Goal: Task Accomplishment & Management: Use online tool/utility

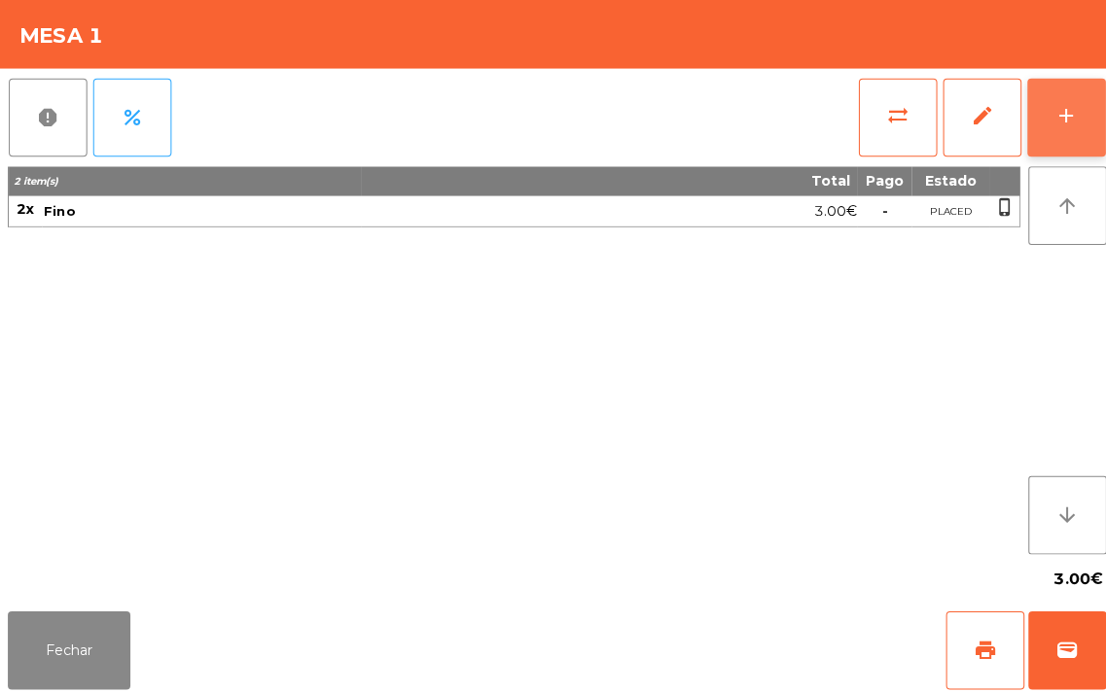
click at [1058, 117] on div "add" at bounding box center [1057, 114] width 23 height 23
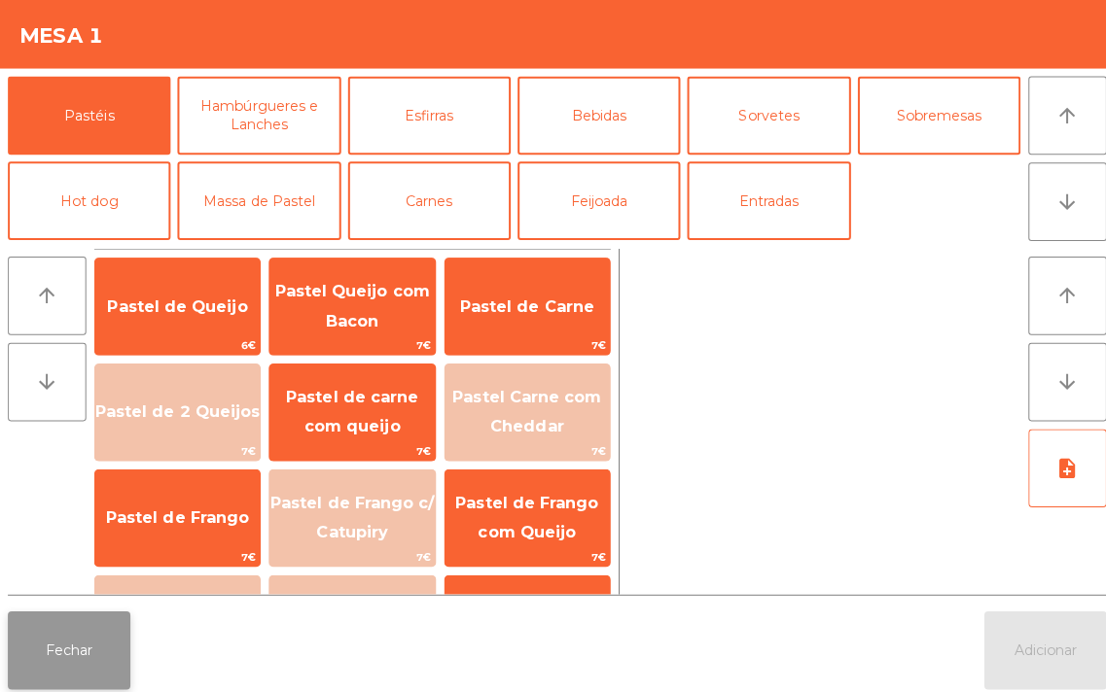
click at [42, 672] on button "Fechar" at bounding box center [69, 646] width 122 height 78
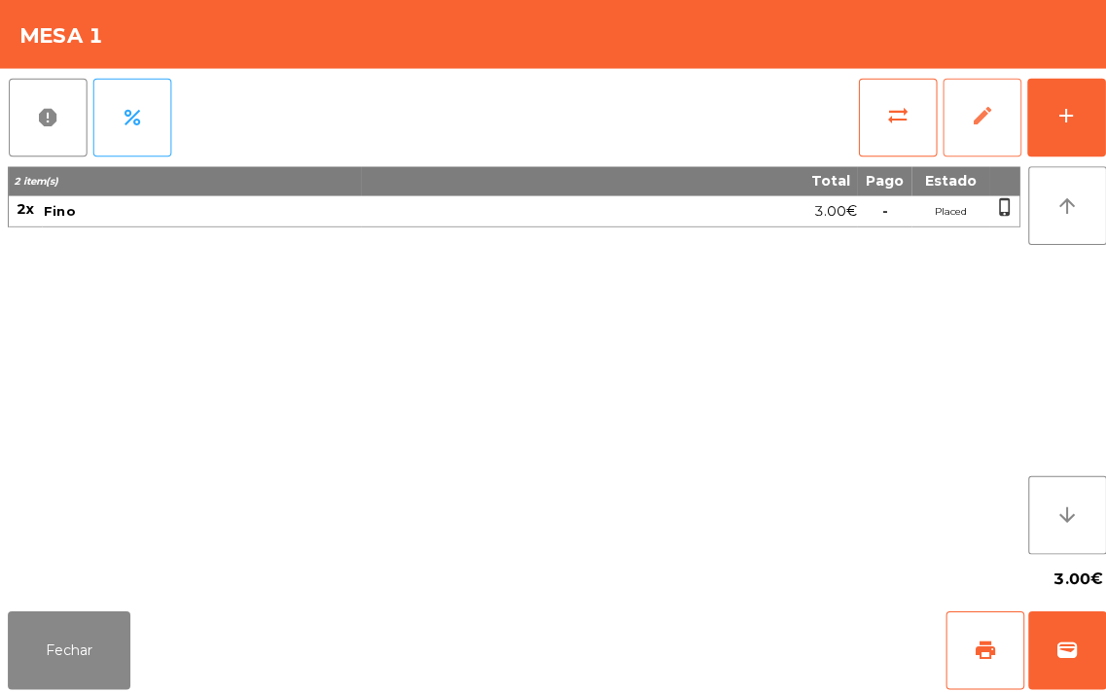
click at [983, 114] on span "edit" at bounding box center [974, 114] width 23 height 23
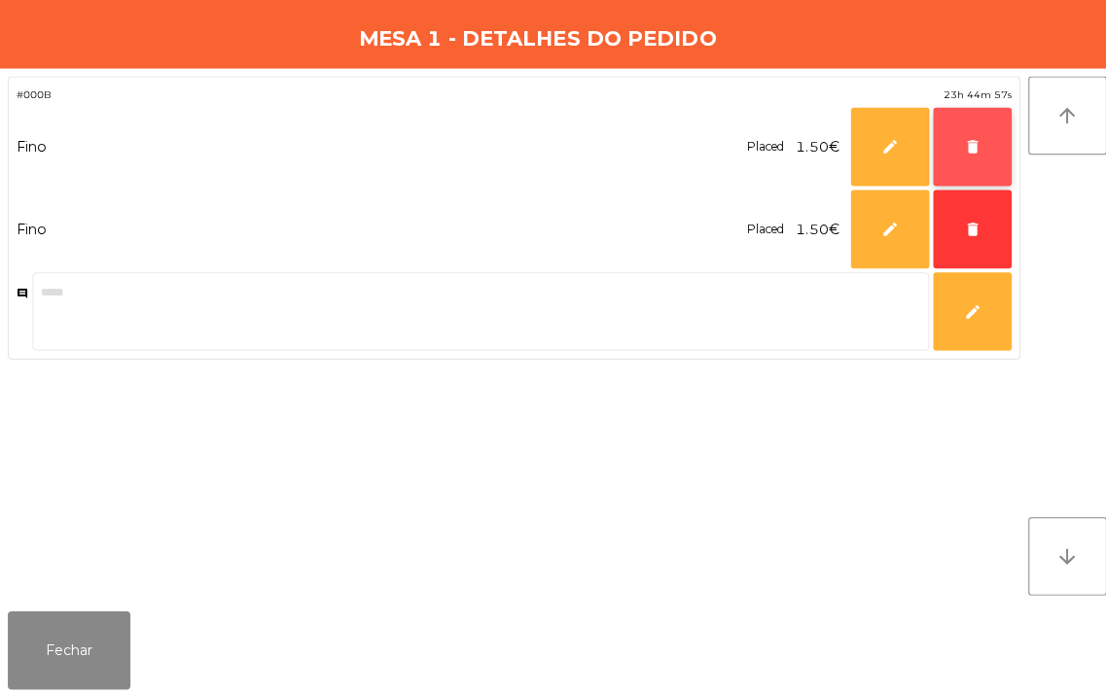
click at [955, 148] on button "delete" at bounding box center [965, 146] width 78 height 78
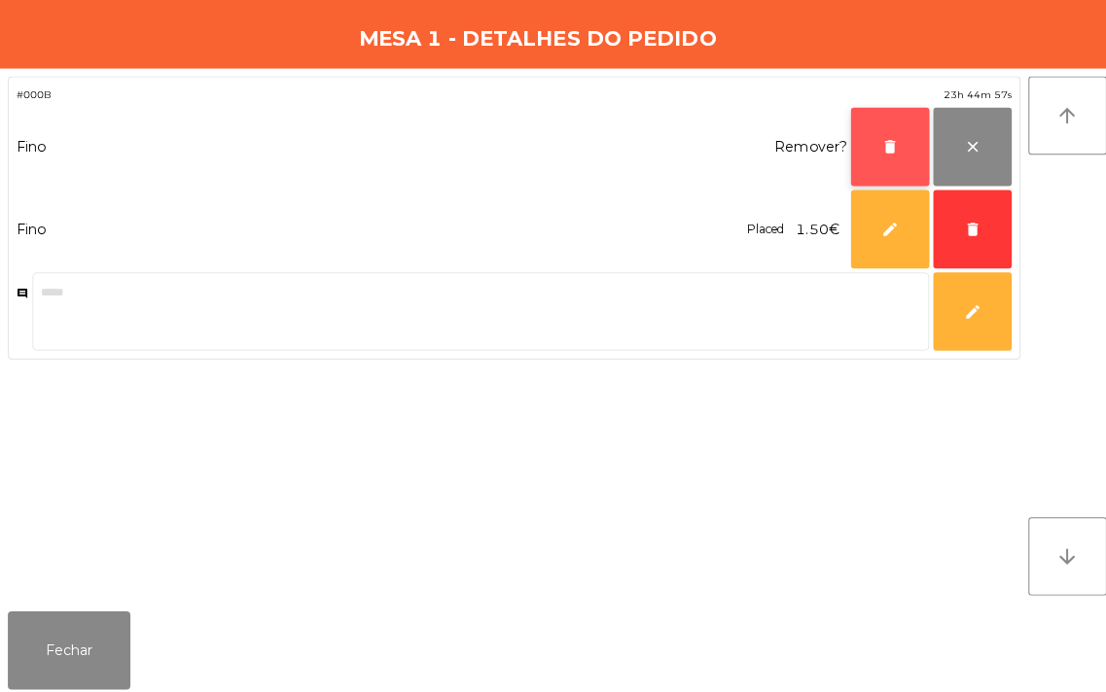
click at [844, 159] on button "delete" at bounding box center [883, 146] width 78 height 78
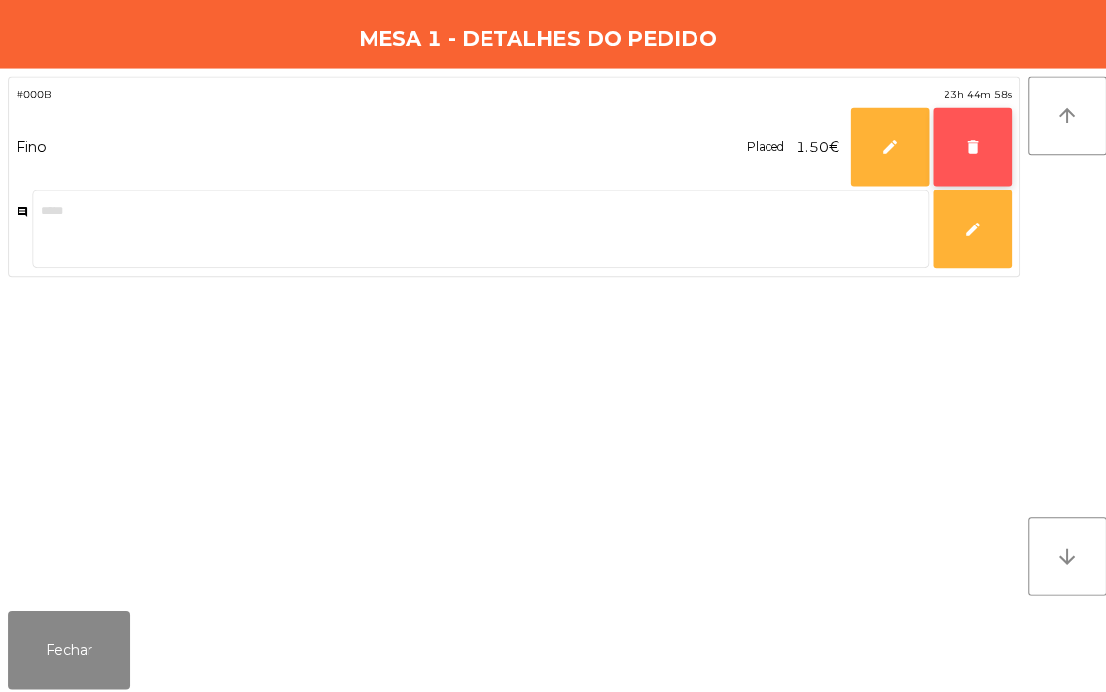
click at [951, 157] on button "delete" at bounding box center [965, 146] width 78 height 78
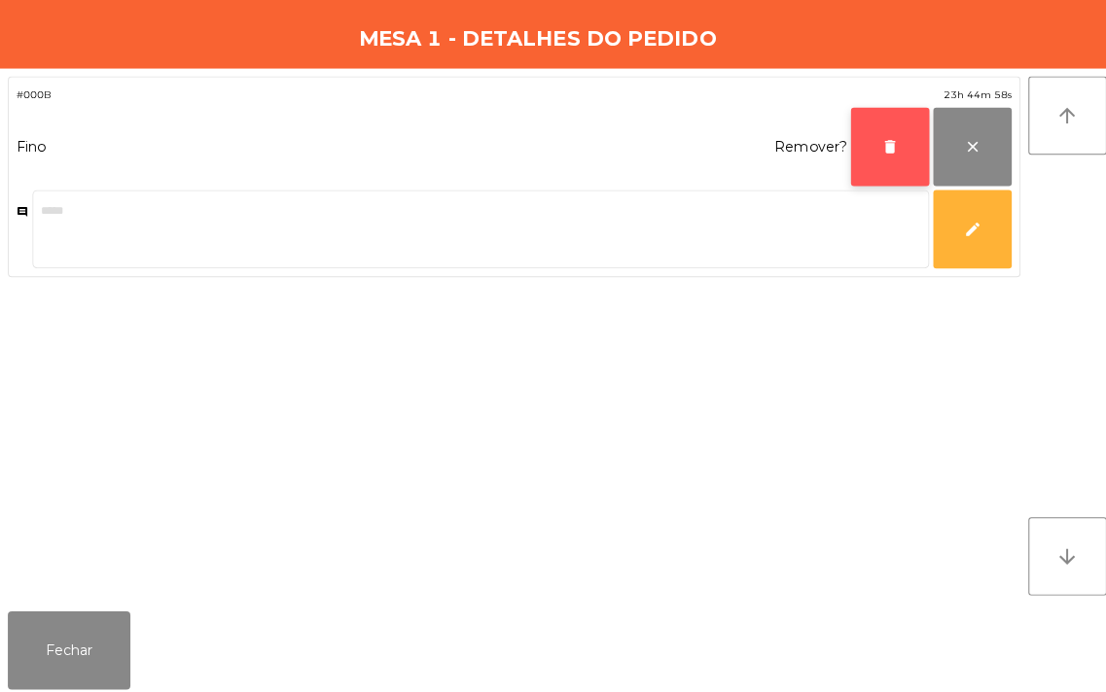
click at [866, 156] on button "delete" at bounding box center [883, 146] width 78 height 78
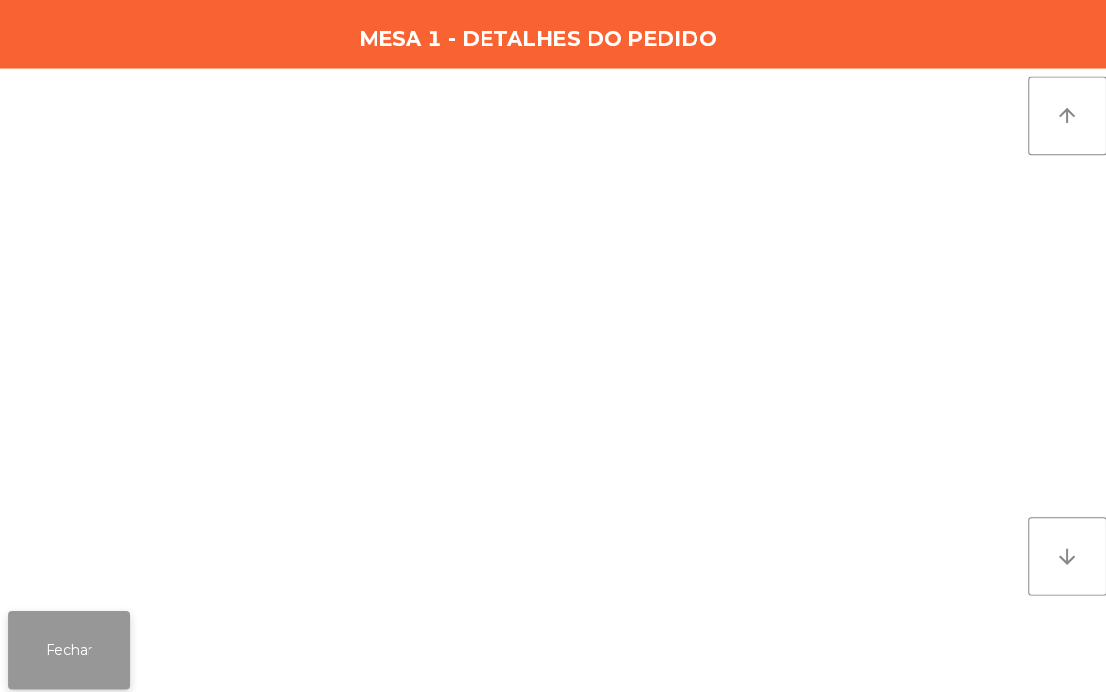
click at [30, 675] on button "Fechar" at bounding box center [69, 646] width 122 height 78
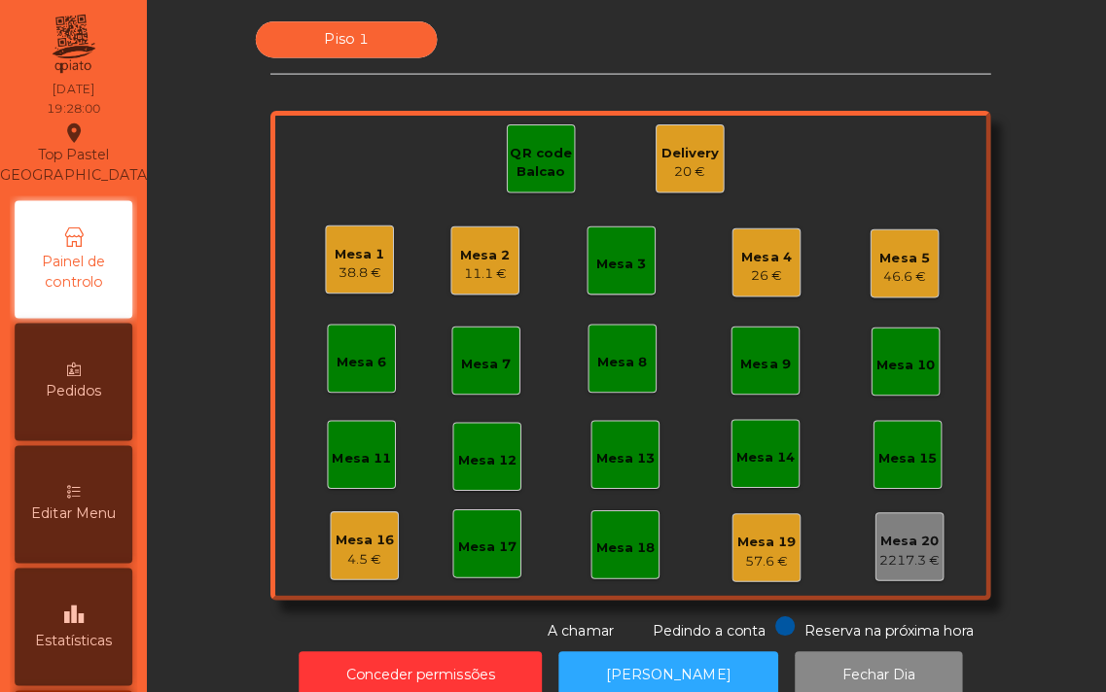
click at [323, 274] on div "Mesa 1 38.8 €" at bounding box center [357, 258] width 68 height 68
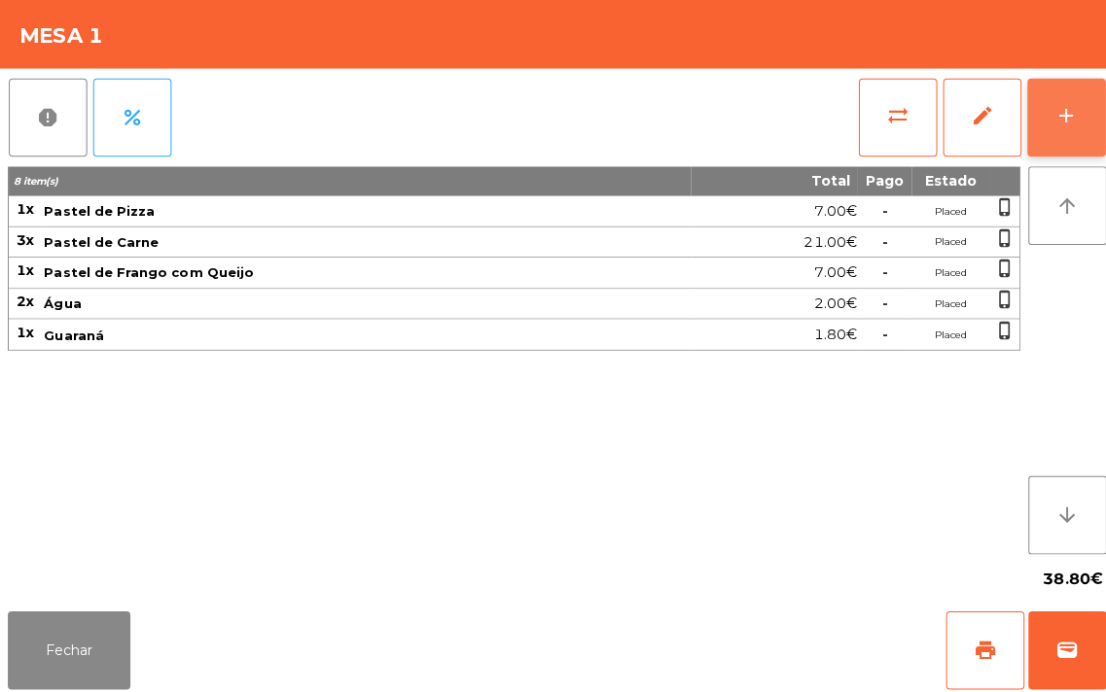
click at [1038, 100] on button "add" at bounding box center [1058, 117] width 78 height 78
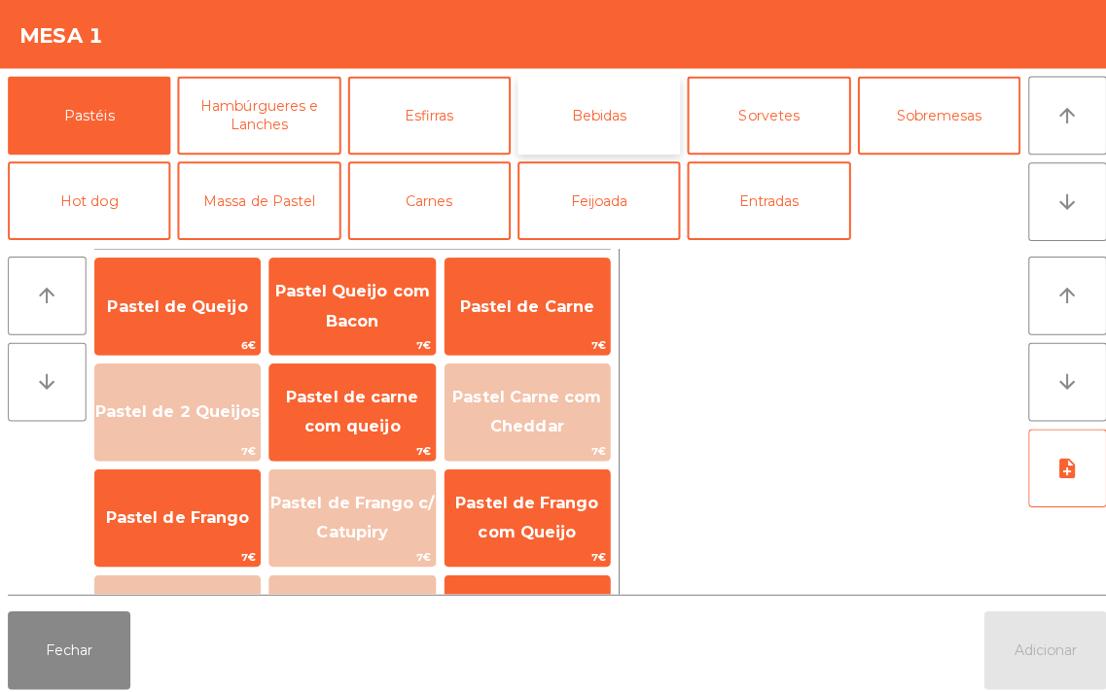
click at [589, 103] on button "Bebidas" at bounding box center [593, 115] width 161 height 78
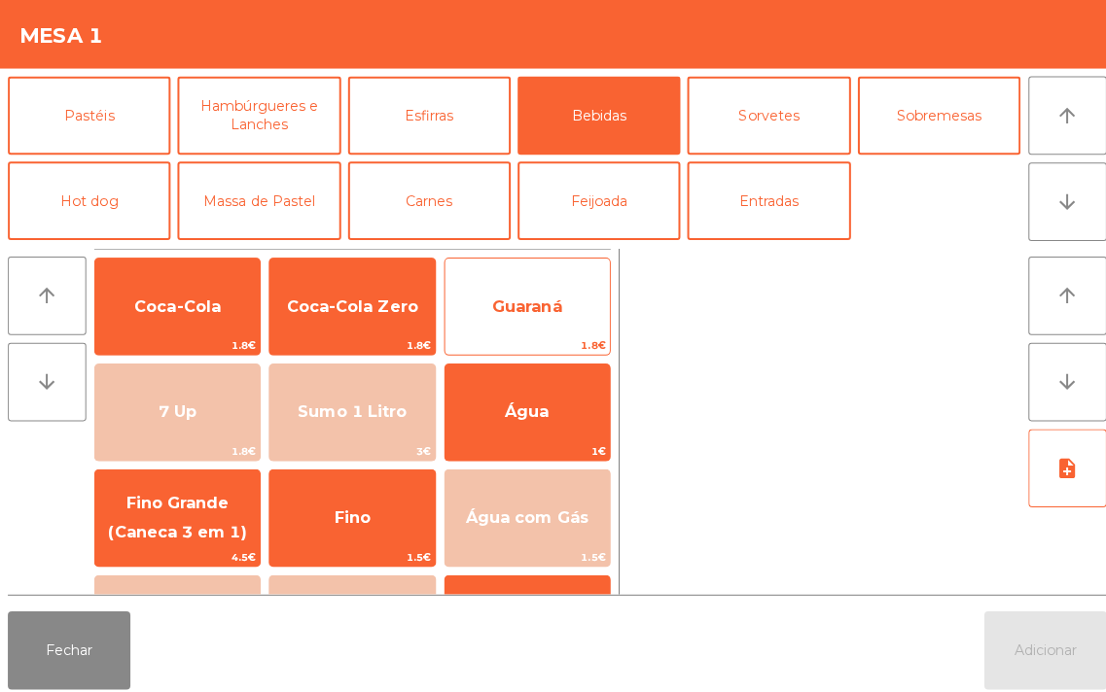
click at [533, 290] on span "Guaraná" at bounding box center [523, 304] width 163 height 53
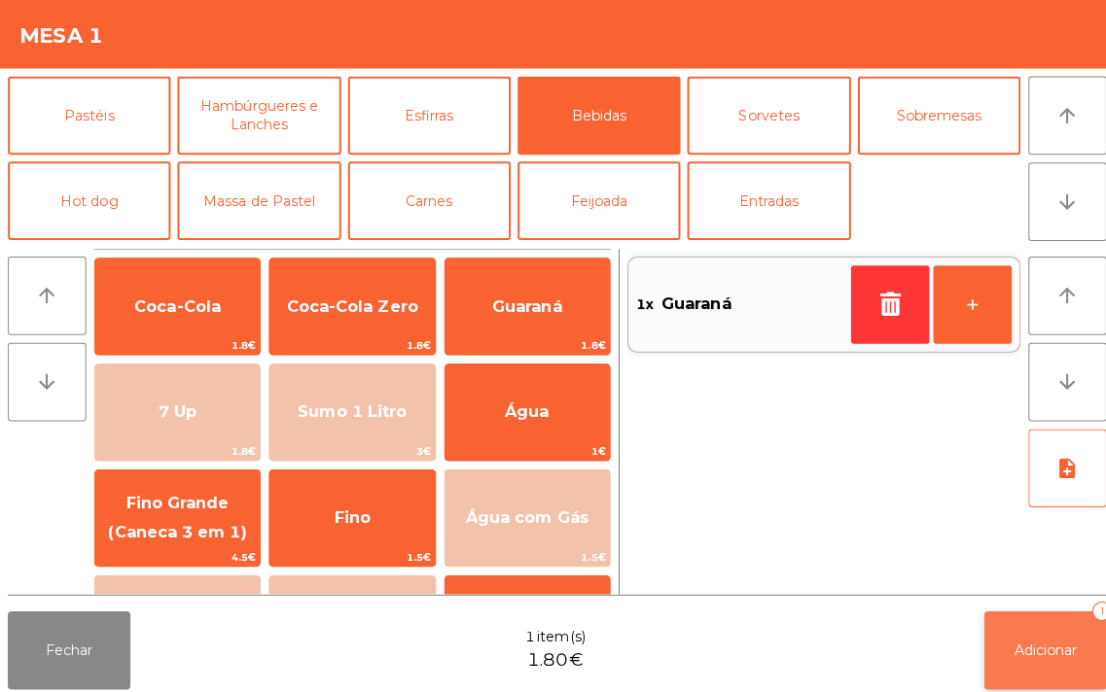
click at [1031, 648] on span "Adicionar" at bounding box center [1038, 646] width 62 height 18
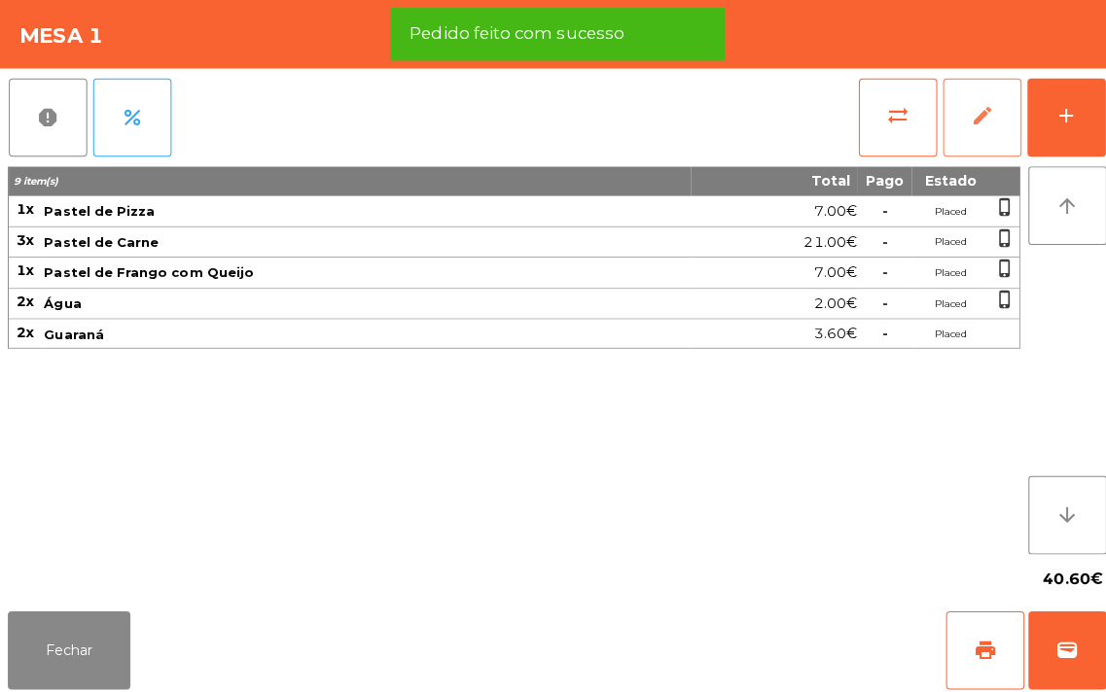
click at [978, 130] on button "edit" at bounding box center [975, 117] width 78 height 78
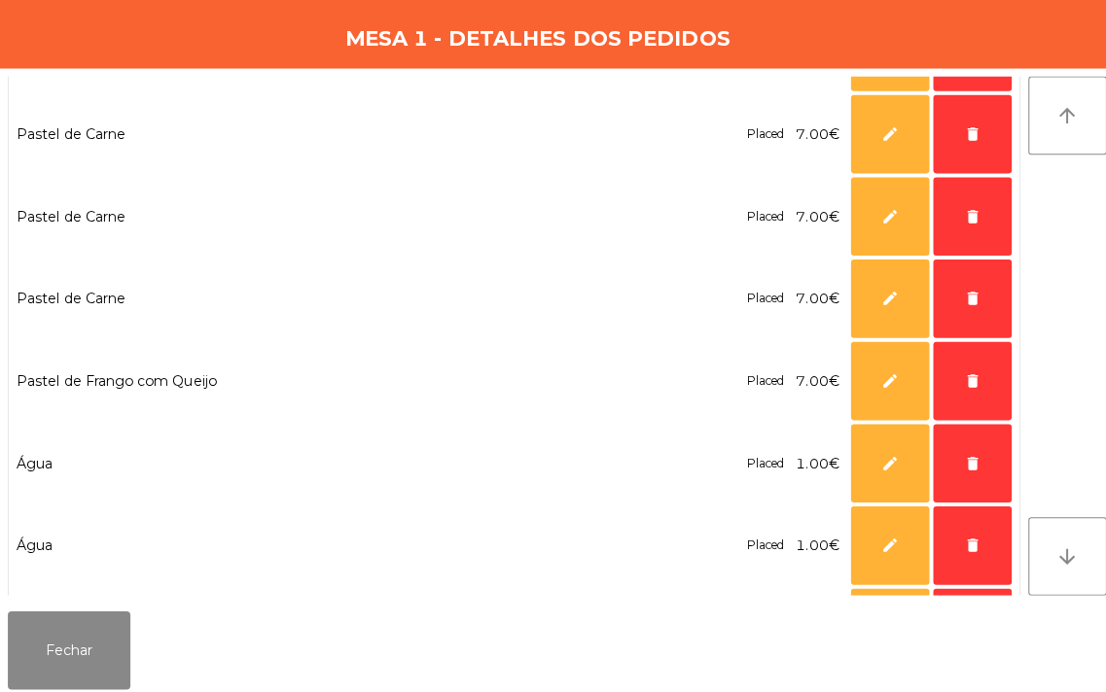
scroll to position [333, 0]
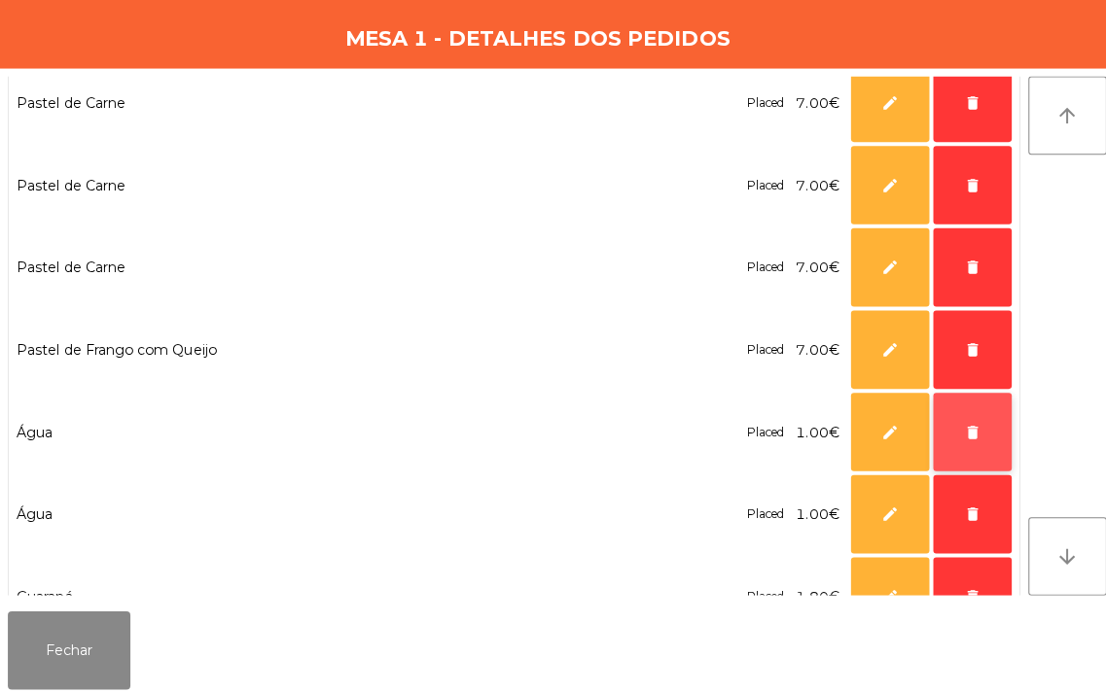
click at [937, 441] on button "delete" at bounding box center [965, 429] width 78 height 78
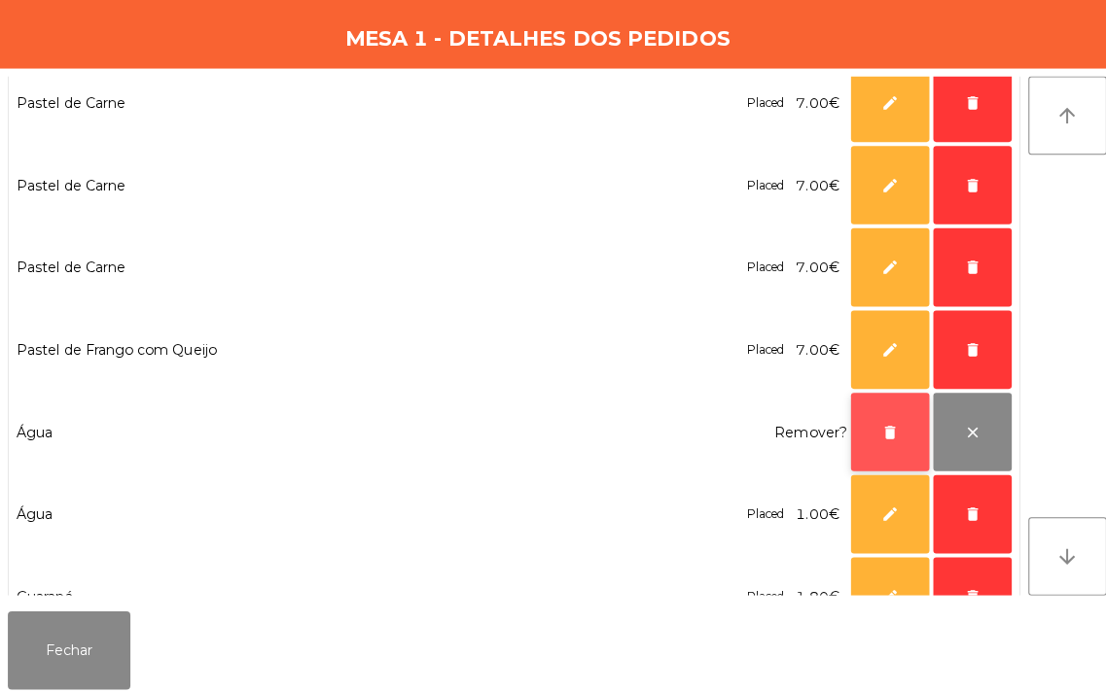
click at [844, 416] on button "delete" at bounding box center [883, 429] width 78 height 78
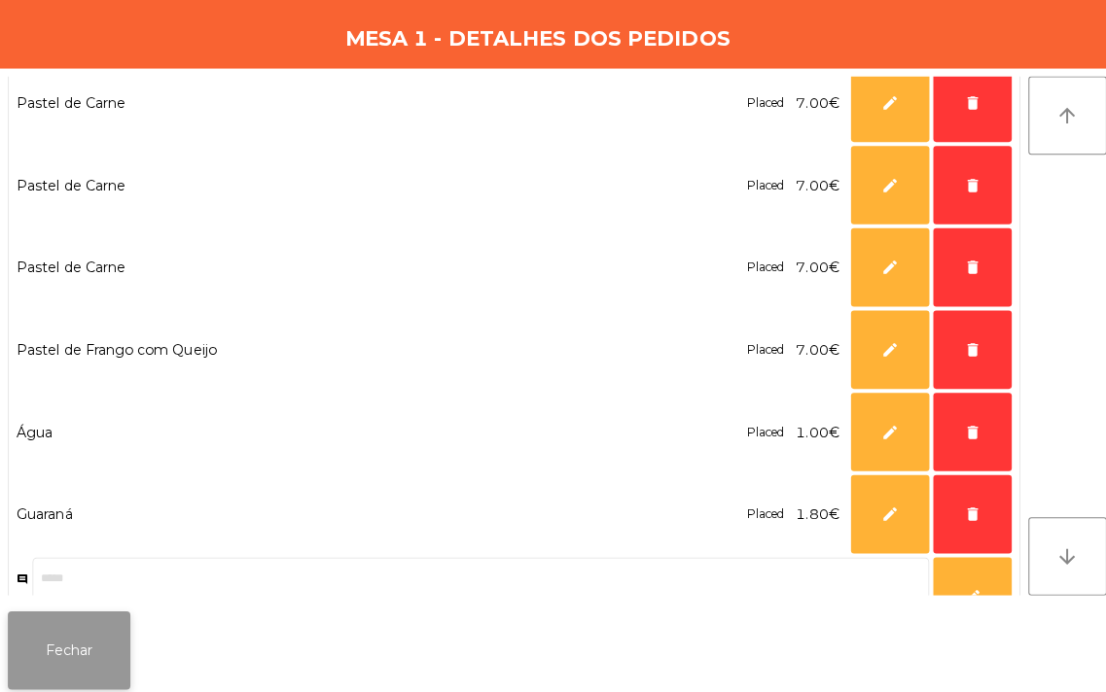
click at [59, 643] on button "Fechar" at bounding box center [69, 646] width 122 height 78
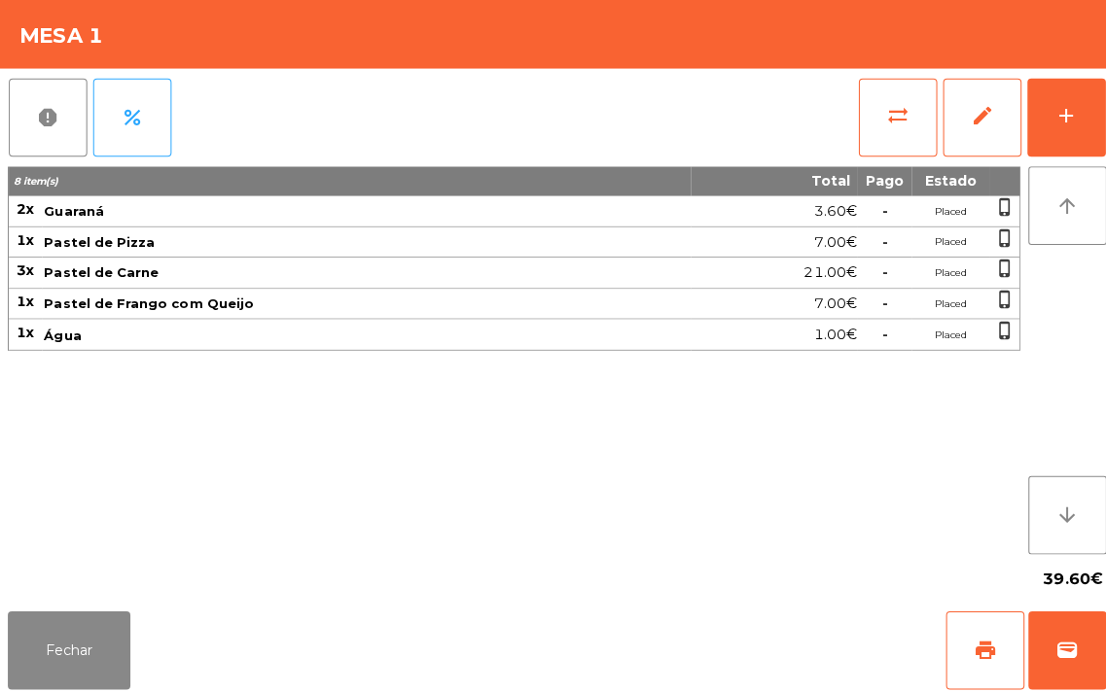
click at [254, 548] on div "8 item(s) Total Pago Estado 2x Guaraná 3.60€ - Placed phone_iphone 1x Pastel de…" at bounding box center [510, 357] width 1005 height 385
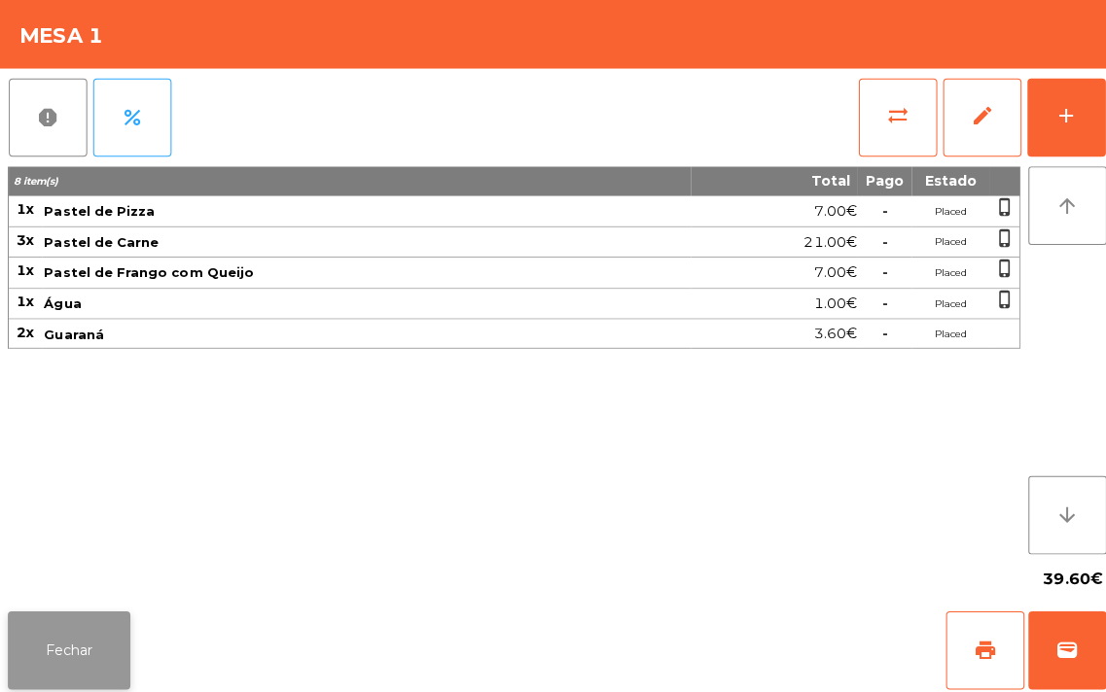
click at [122, 650] on button "Fechar" at bounding box center [69, 646] width 122 height 78
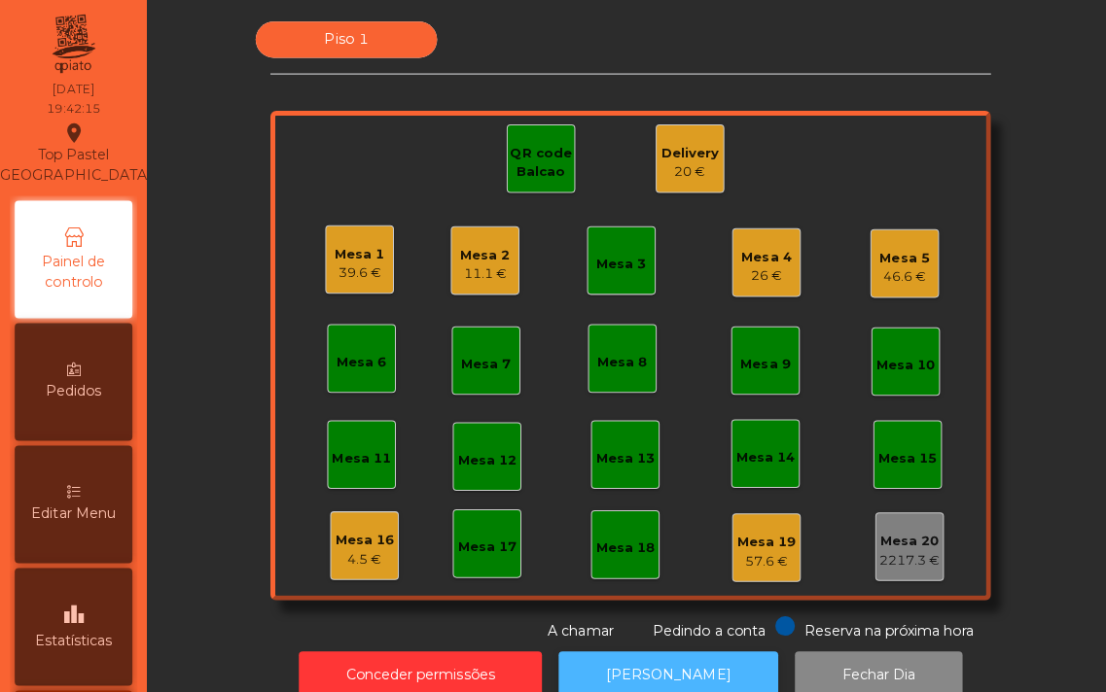
click at [628, 671] on button "[PERSON_NAME]" at bounding box center [663, 671] width 218 height 48
click at [646, 664] on button "[PERSON_NAME]" at bounding box center [663, 671] width 218 height 48
click at [1011, 512] on div "Piso 1 Mesa 1 39.6 € Mesa 2 11.1 € Mesa 3 Mesa 4 26 € Mesa 5 46.6 € Mesa 6 Mesa…" at bounding box center [625, 329] width 907 height 616
click at [323, 258] on div "Mesa 1 39.6 €" at bounding box center [357, 258] width 68 height 68
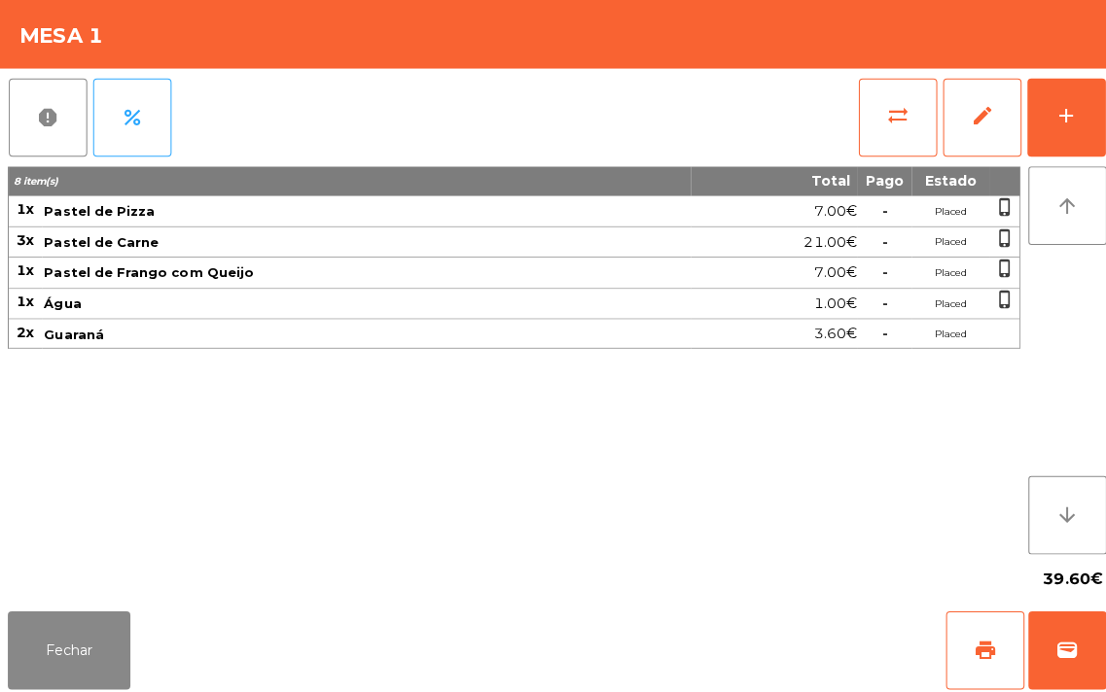
click at [387, 512] on div "8 item(s) Total Pago Estado 1x Pastel de Pizza 7.00€ - Placed phone_iphone 3x P…" at bounding box center [510, 357] width 1005 height 385
click at [317, 470] on div "8 item(s) Total Pago Estado 1x Pastel de Pizza 7.00€ - Placed phone_iphone 3x P…" at bounding box center [510, 357] width 1005 height 385
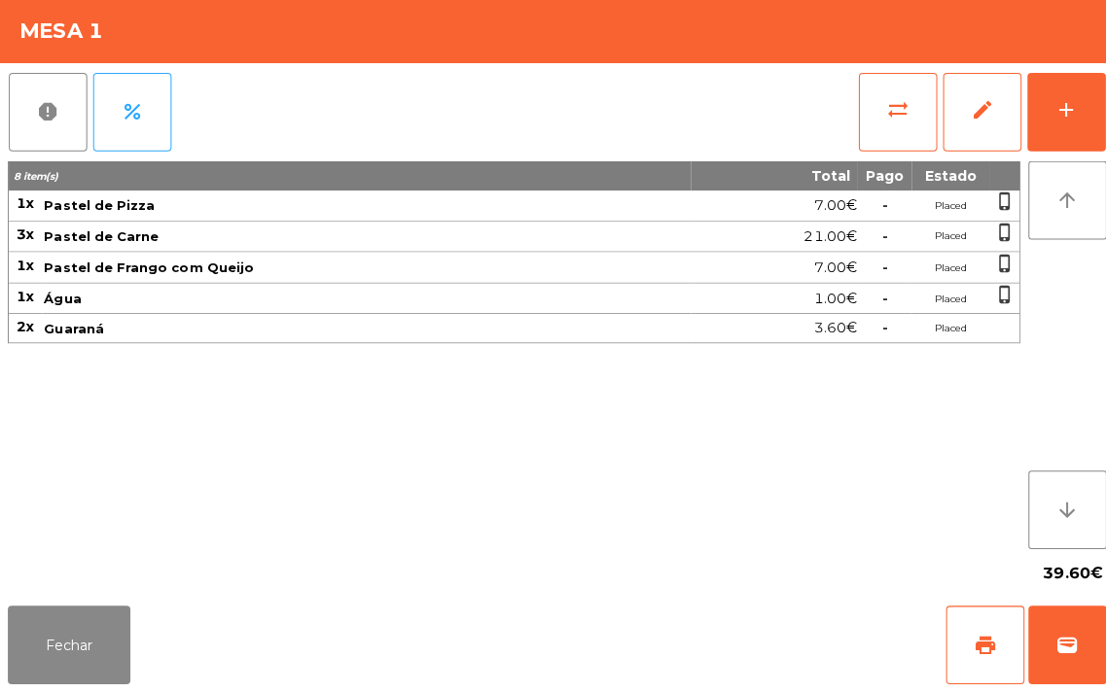
scroll to position [0, 0]
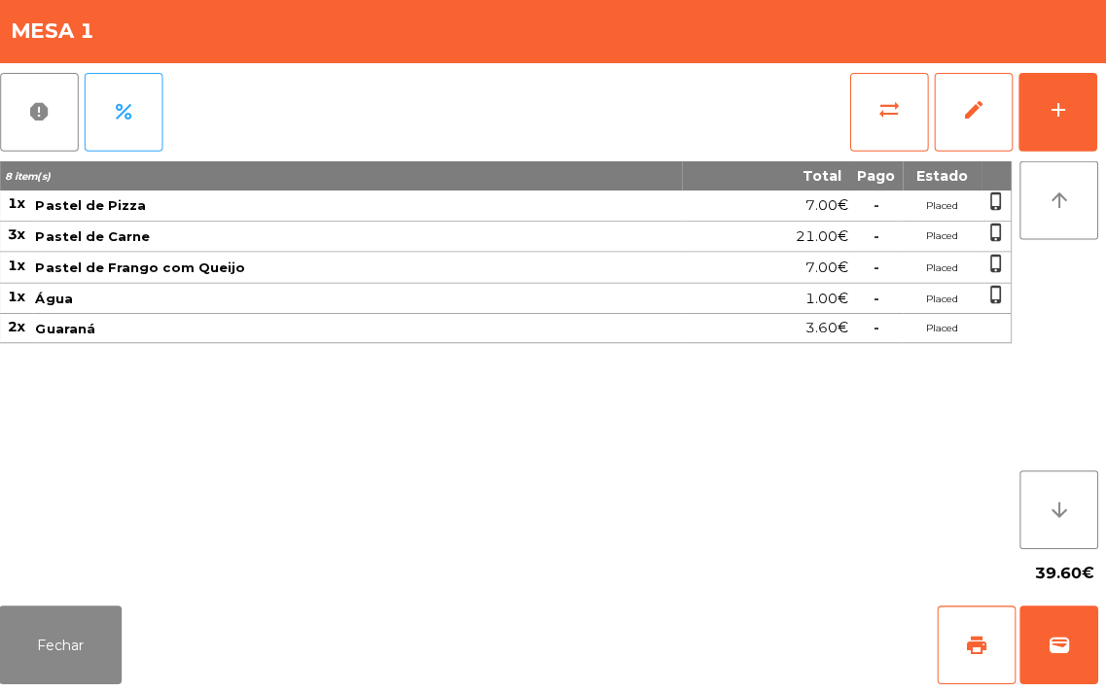
click at [188, 454] on div "8 item(s) Total Pago Estado 1x Pastel de Pizza 7.00€ - Placed phone_iphone 3x P…" at bounding box center [510, 357] width 1005 height 385
click at [1046, 117] on div "add" at bounding box center [1057, 114] width 23 height 23
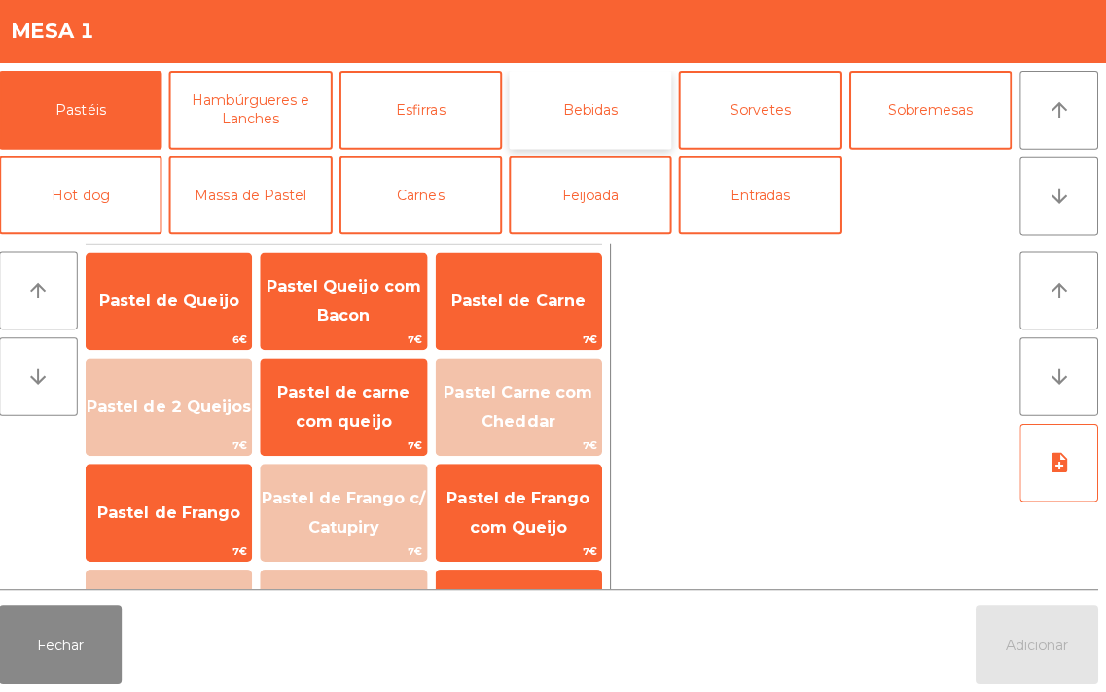
click at [581, 111] on button "Bebidas" at bounding box center [593, 115] width 161 height 78
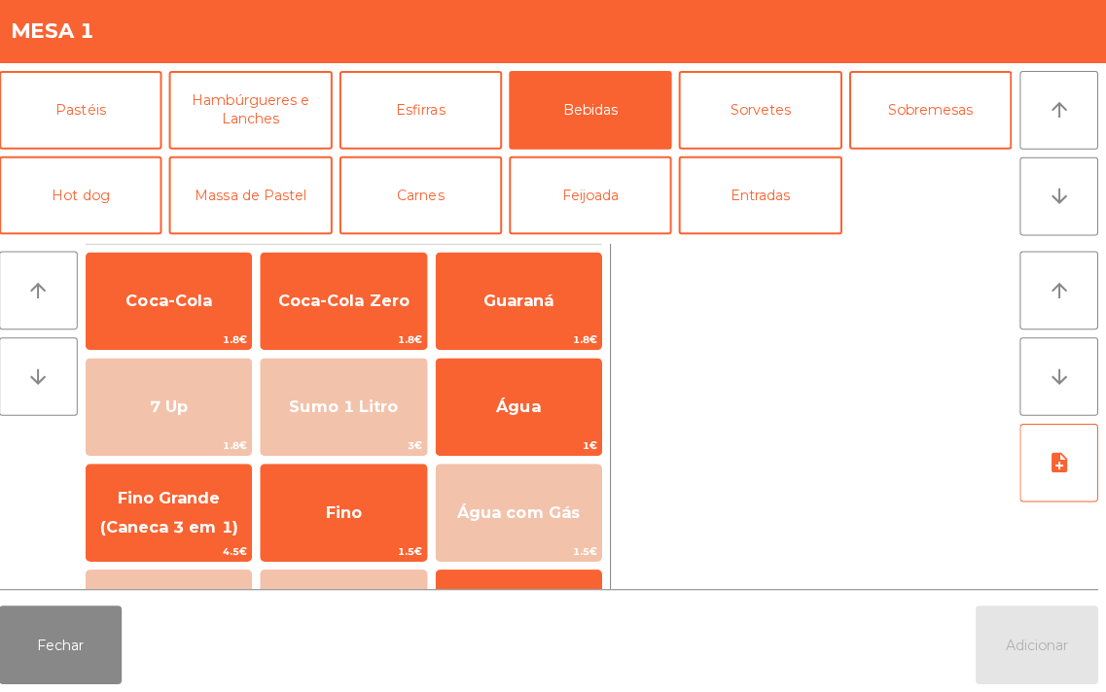
click at [837, 376] on div at bounding box center [817, 418] width 390 height 343
click at [42, 628] on button "Fechar" at bounding box center [69, 646] width 122 height 78
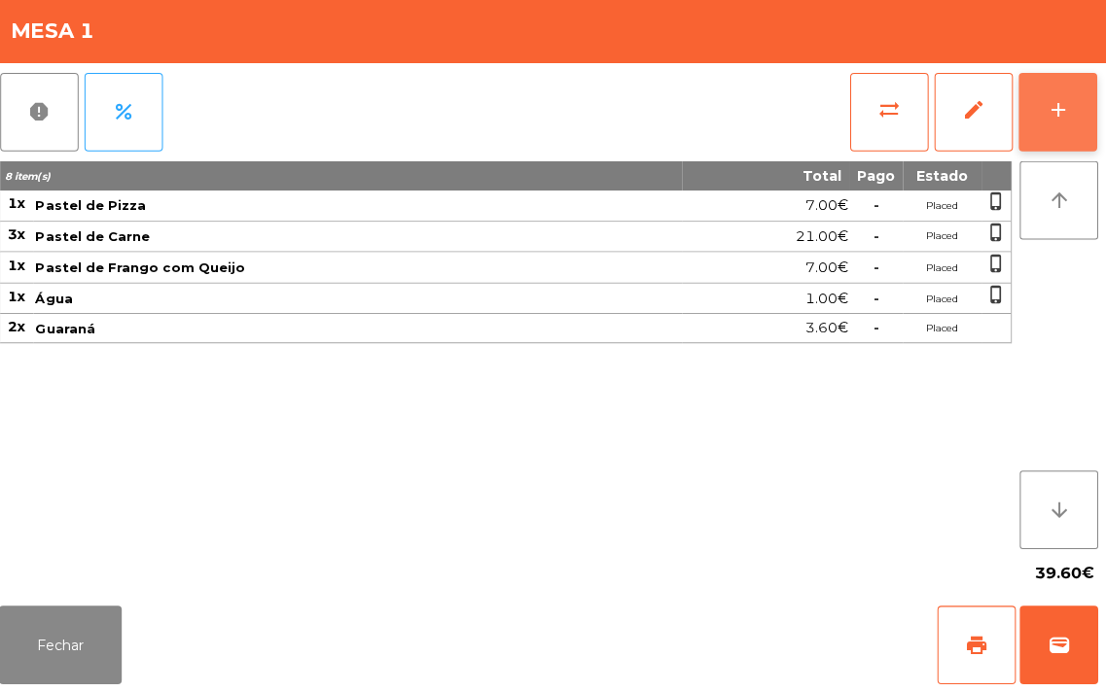
click at [1026, 102] on button "add" at bounding box center [1058, 117] width 78 height 78
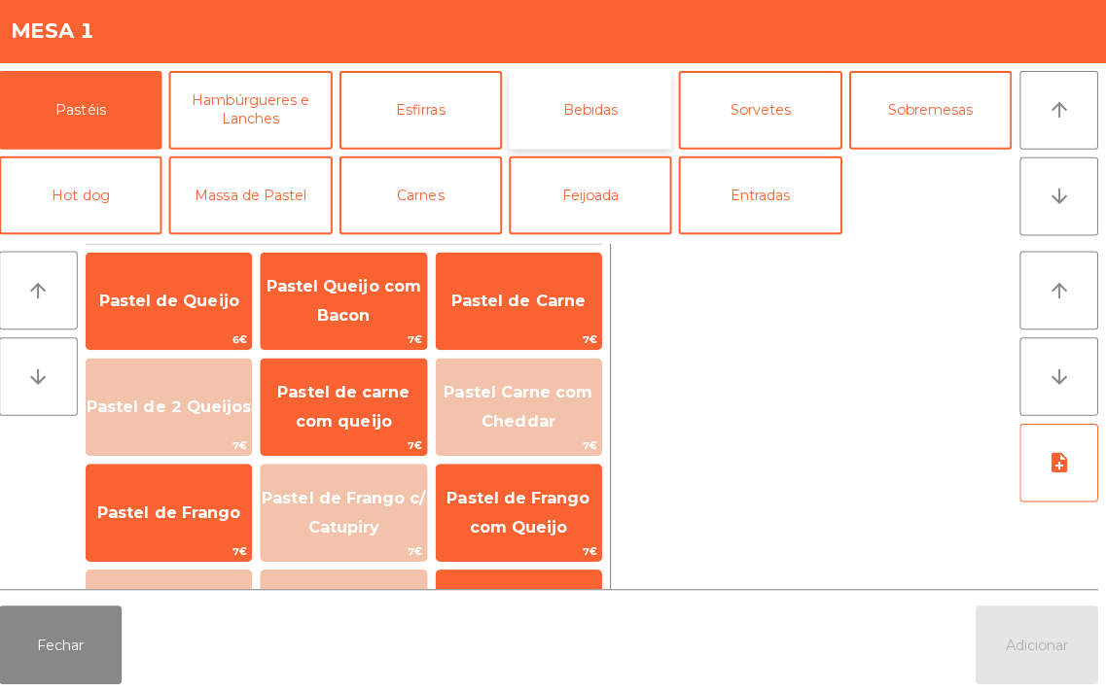
click at [560, 112] on button "Bebidas" at bounding box center [593, 115] width 161 height 78
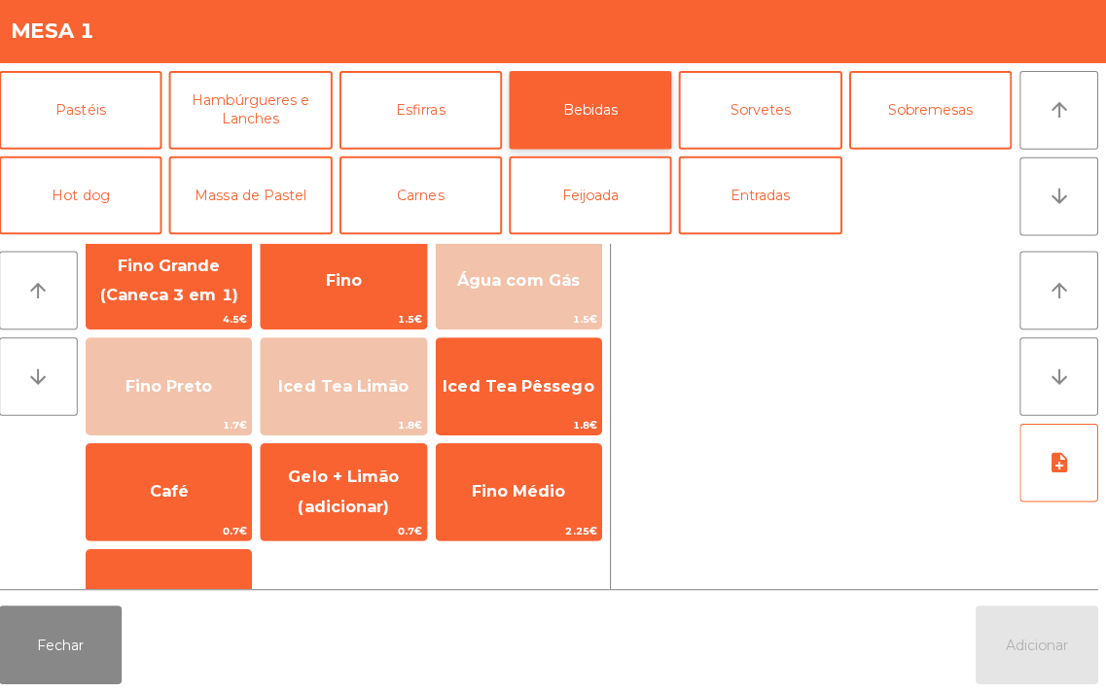
scroll to position [245, 0]
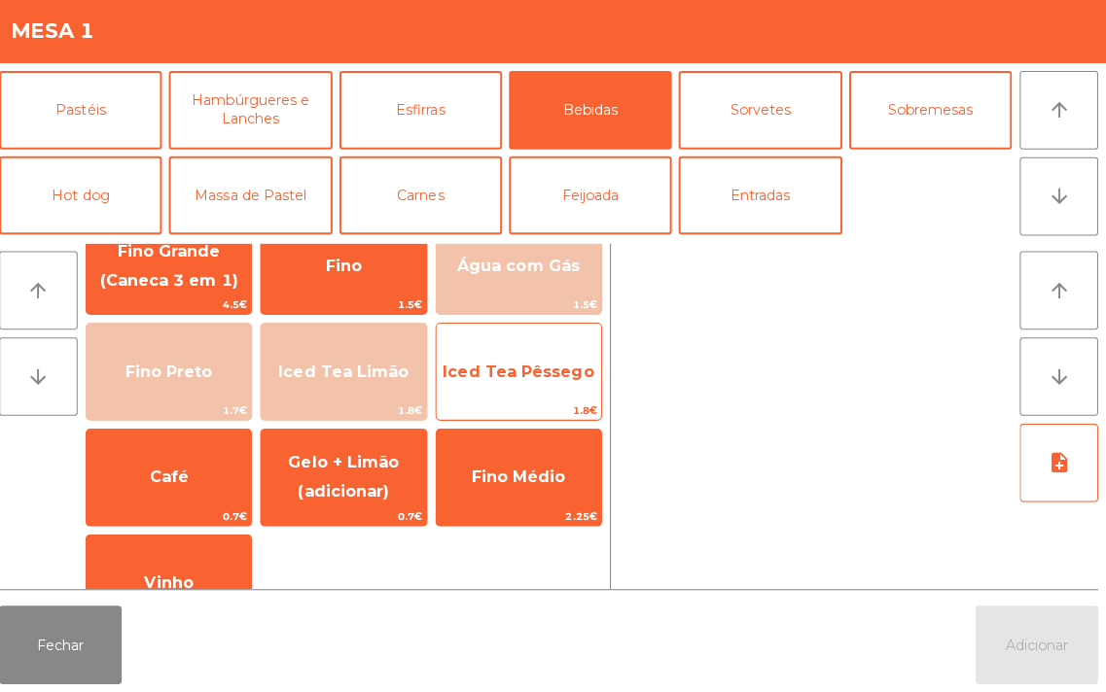
click at [533, 382] on span "Iced Tea Pêssego" at bounding box center [523, 374] width 150 height 18
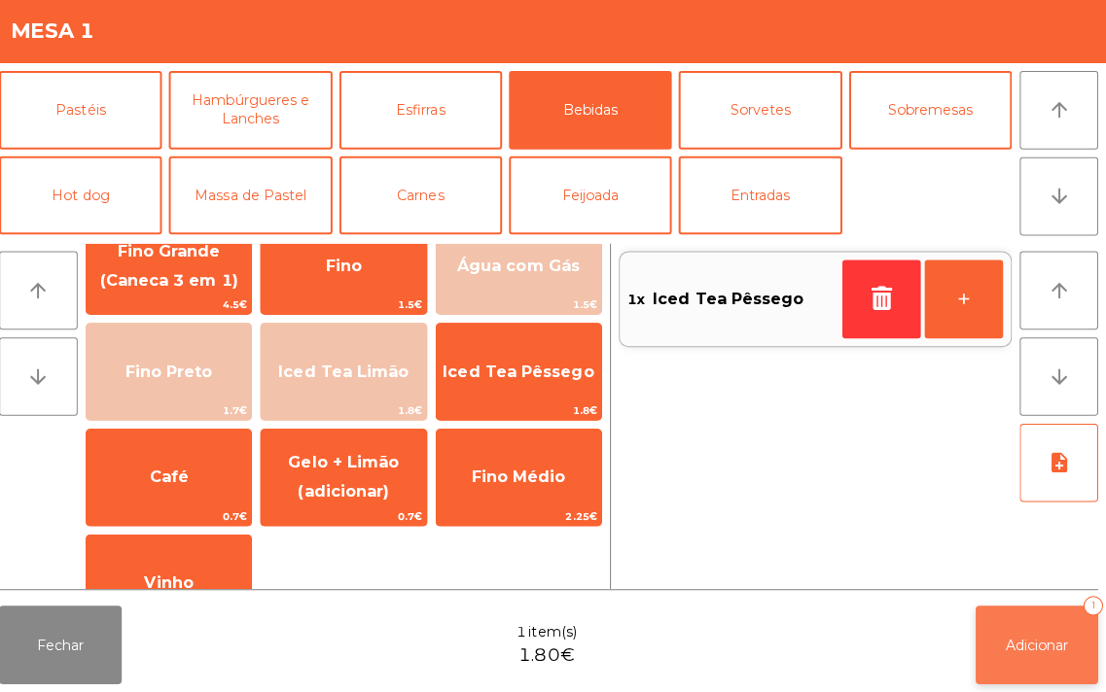
click at [1053, 671] on button "Adicionar 1" at bounding box center [1037, 646] width 122 height 78
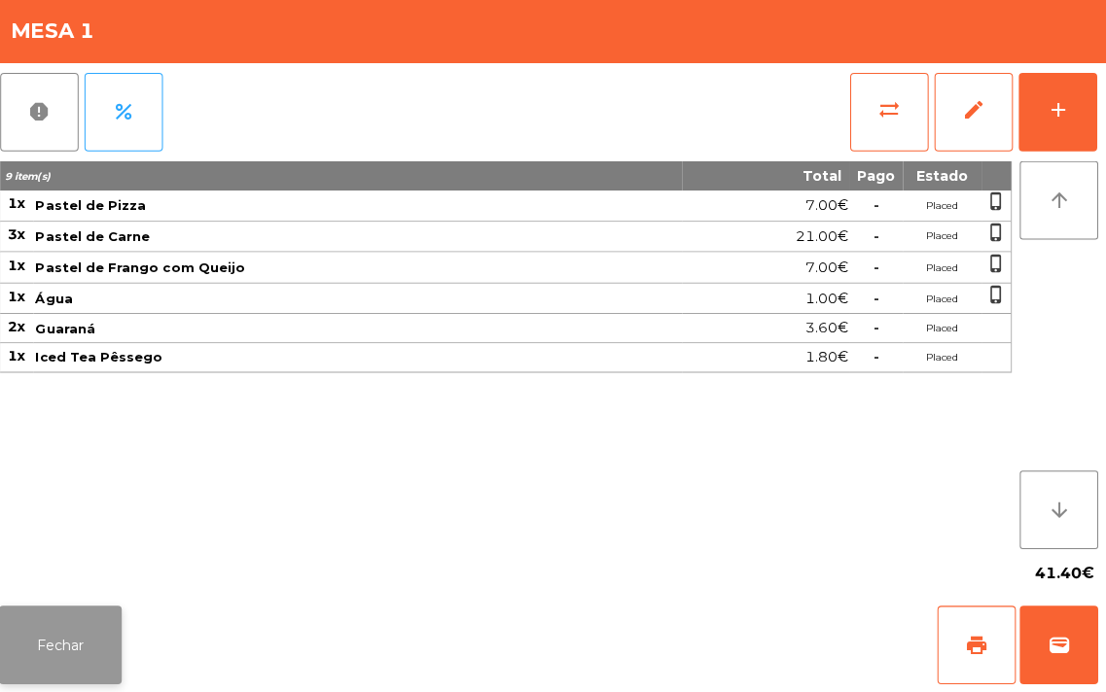
click at [78, 624] on button "Fechar" at bounding box center [69, 646] width 122 height 78
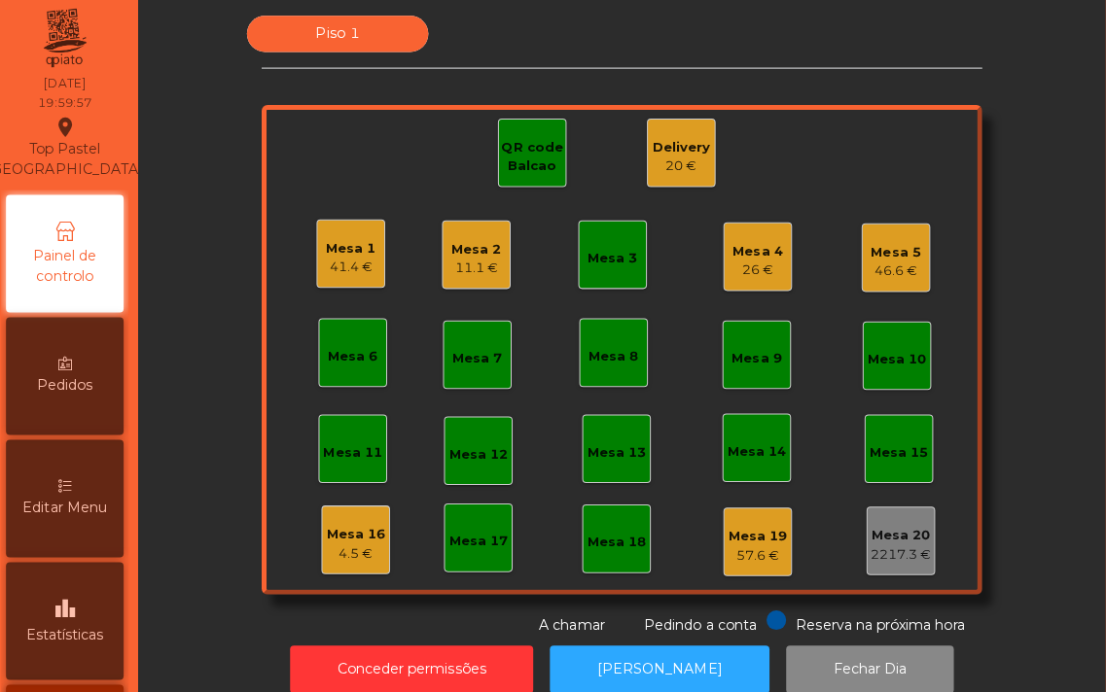
click at [346, 529] on div "Mesa 16" at bounding box center [362, 536] width 58 height 19
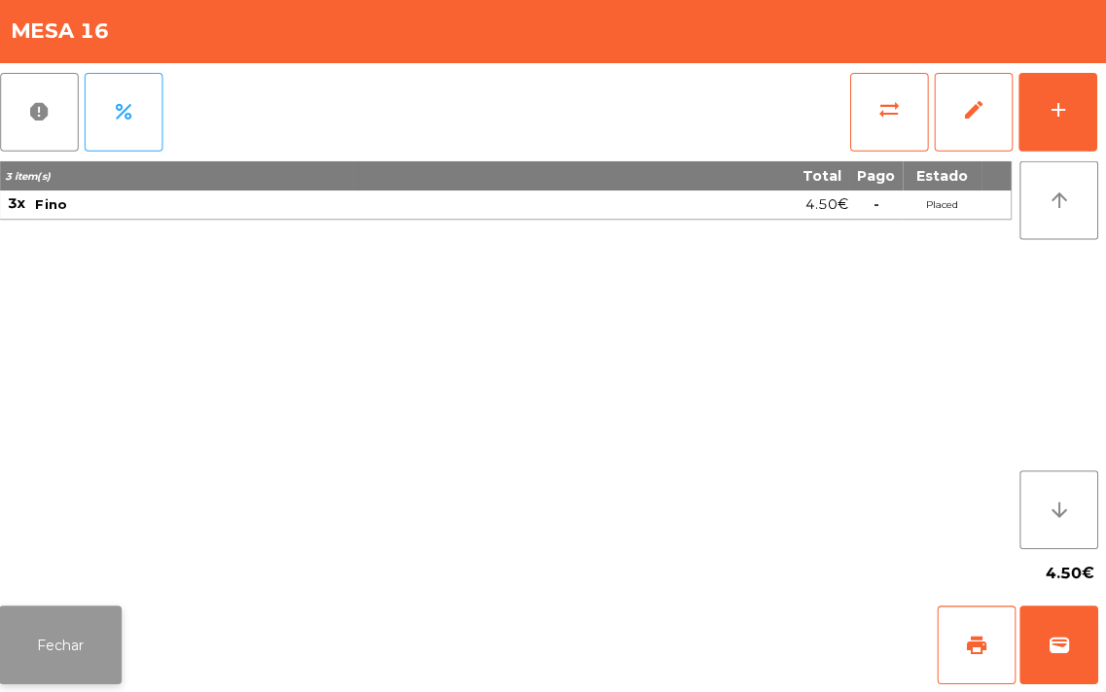
click at [53, 634] on button "Fechar" at bounding box center [69, 646] width 122 height 78
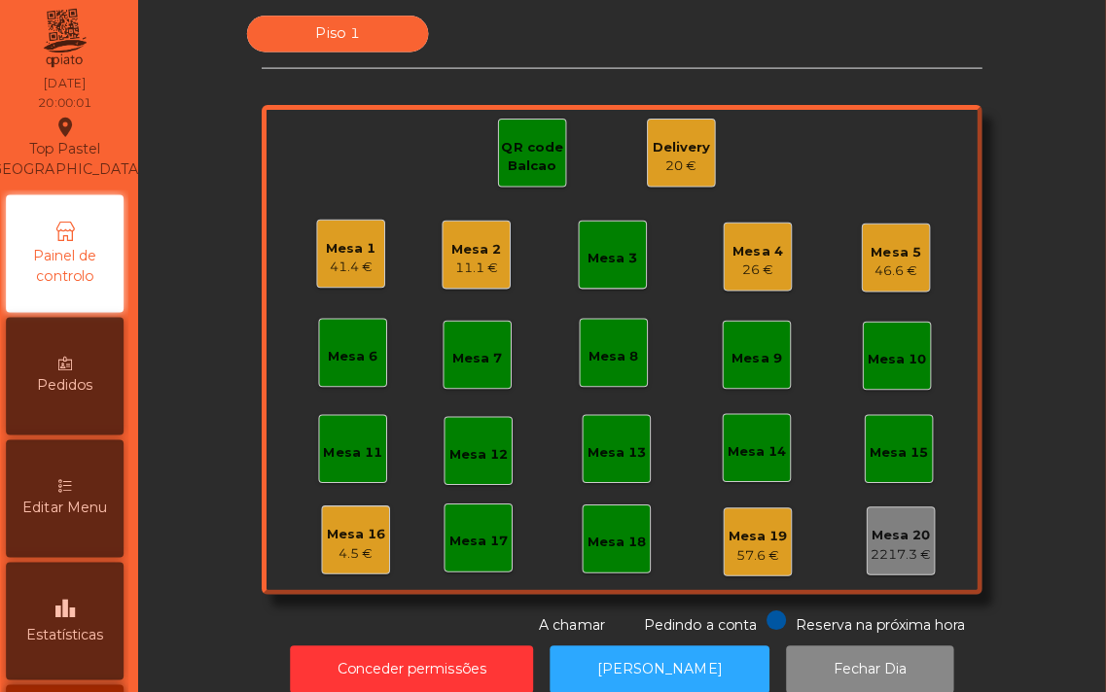
click at [336, 519] on div "Mesa 16 4.5 €" at bounding box center [362, 542] width 58 height 46
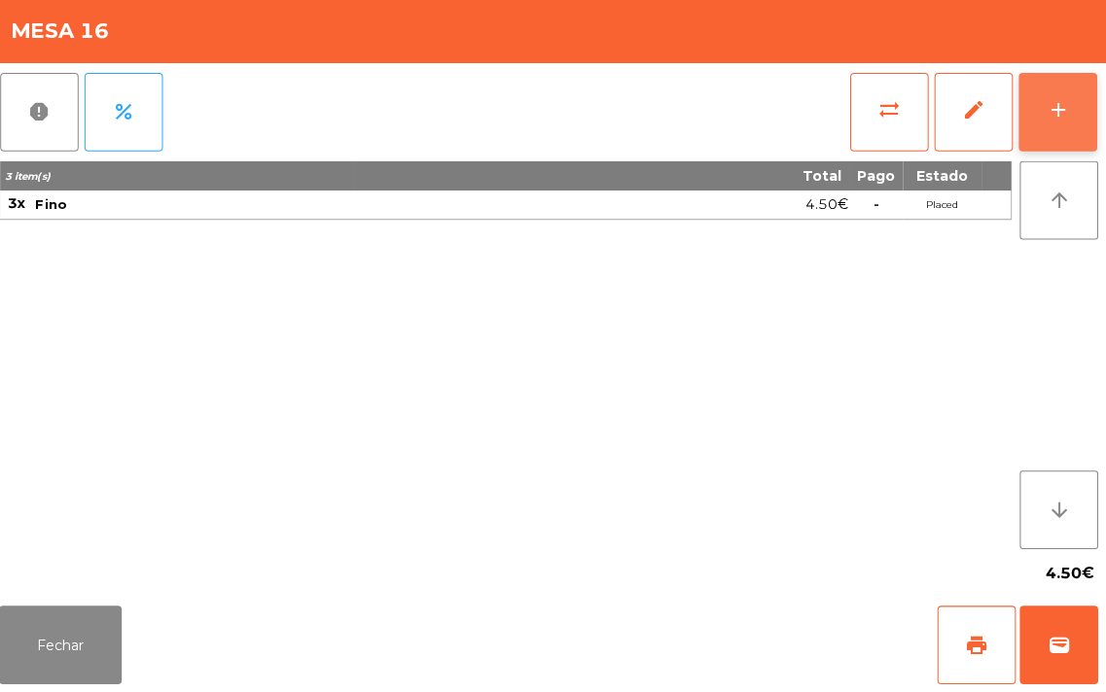
click at [1068, 97] on button "add" at bounding box center [1058, 117] width 78 height 78
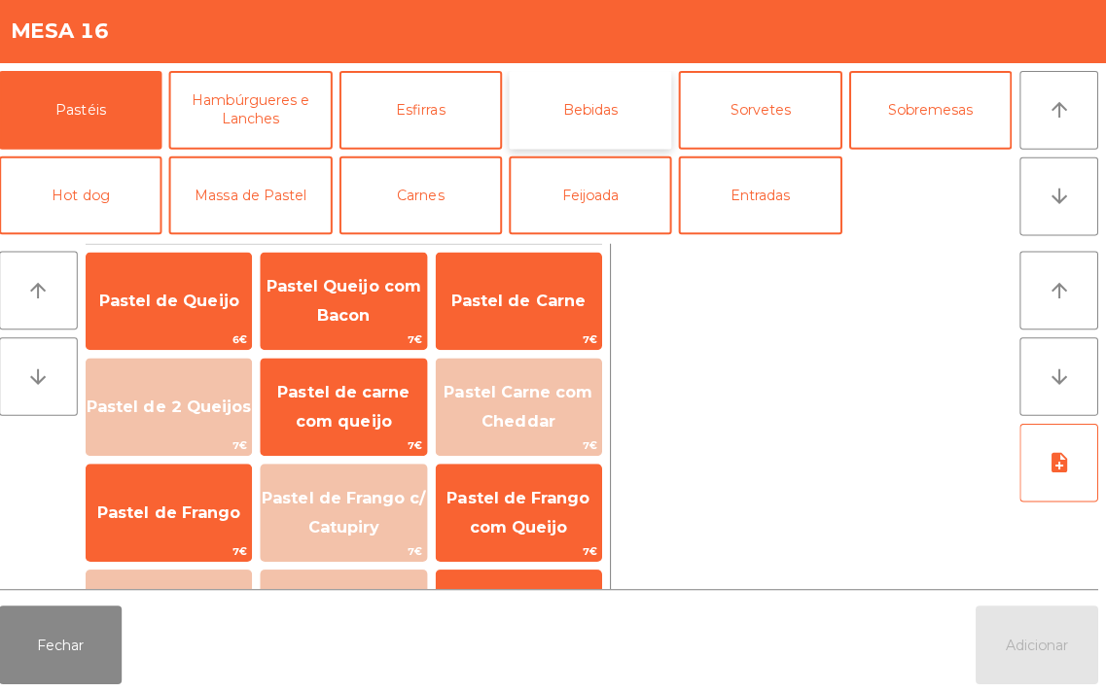
click at [610, 111] on button "Bebidas" at bounding box center [593, 115] width 161 height 78
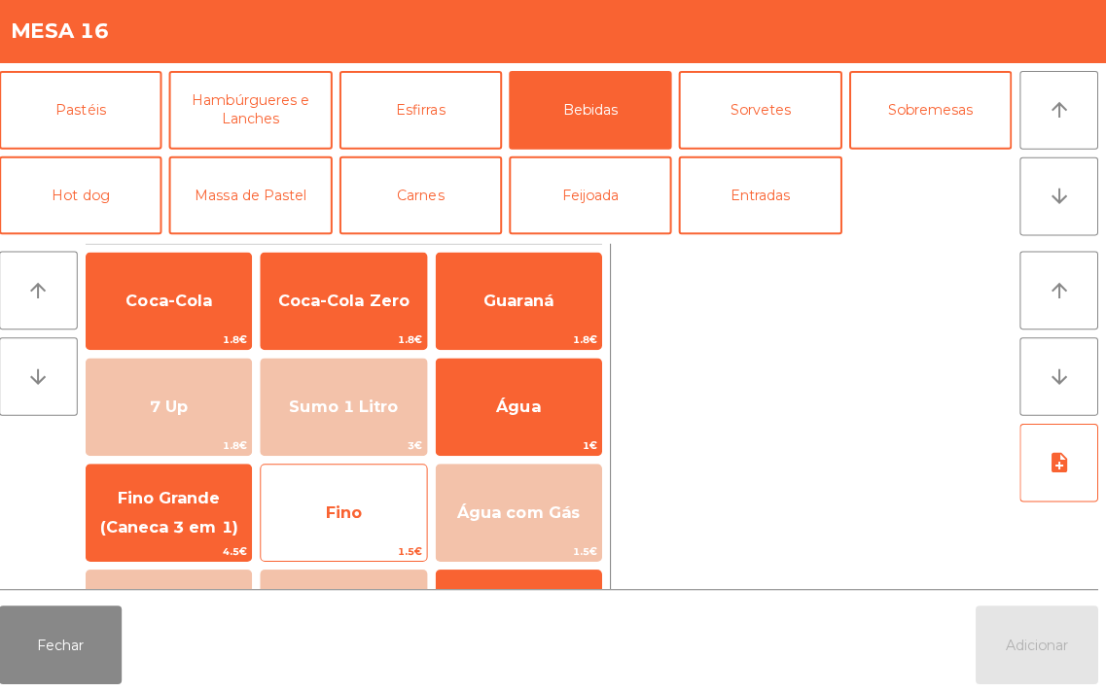
click at [348, 505] on span "Fino" at bounding box center [350, 514] width 36 height 18
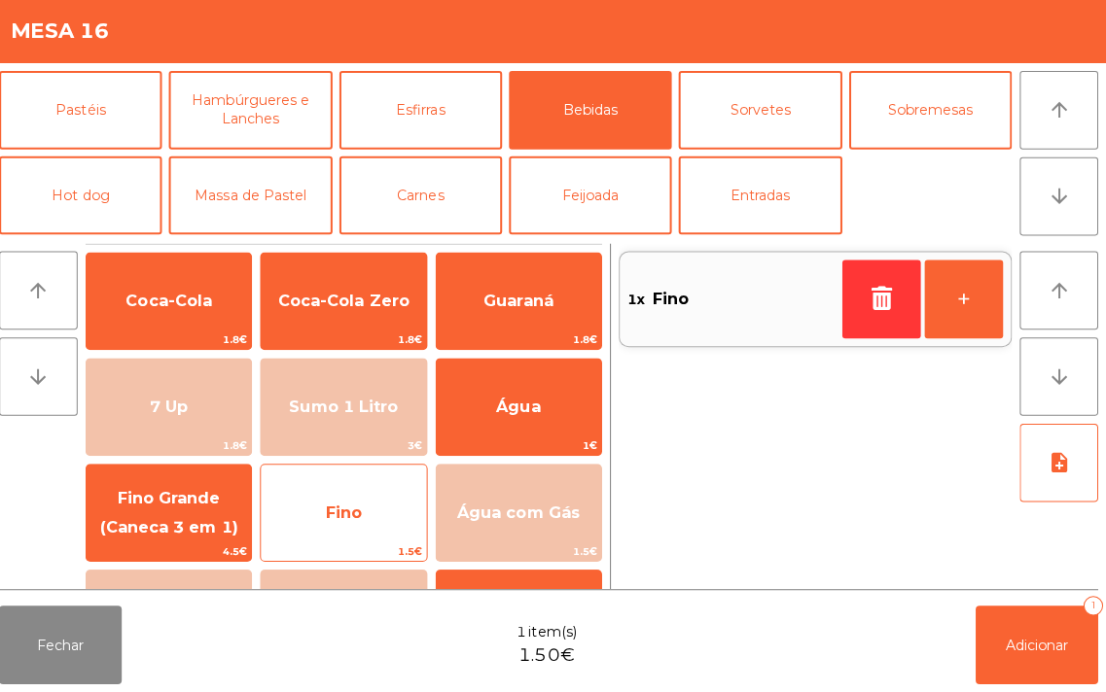
click at [348, 505] on span "Fino" at bounding box center [350, 514] width 36 height 18
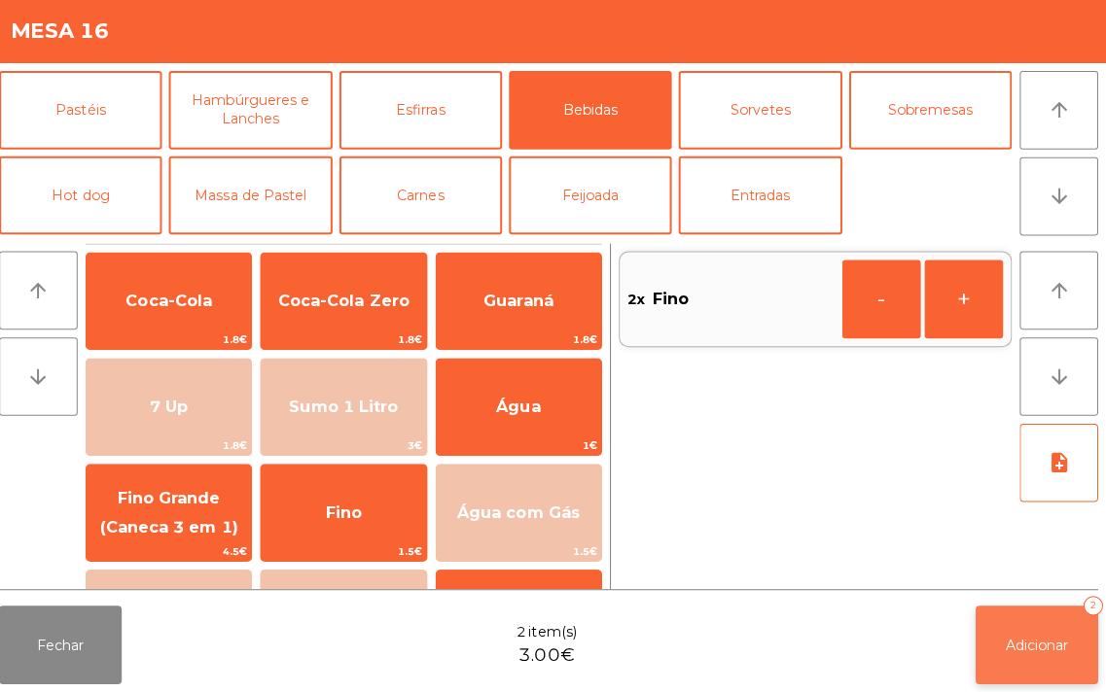
click at [1009, 653] on span "Adicionar" at bounding box center [1038, 646] width 62 height 18
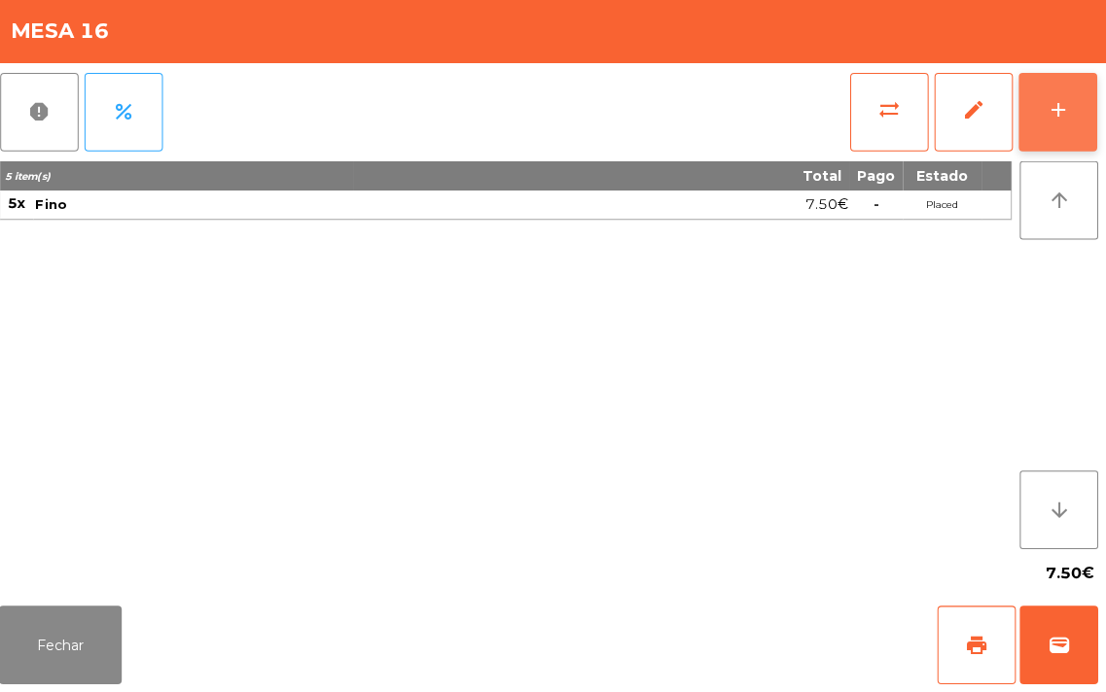
click at [1052, 107] on div "add" at bounding box center [1057, 114] width 23 height 23
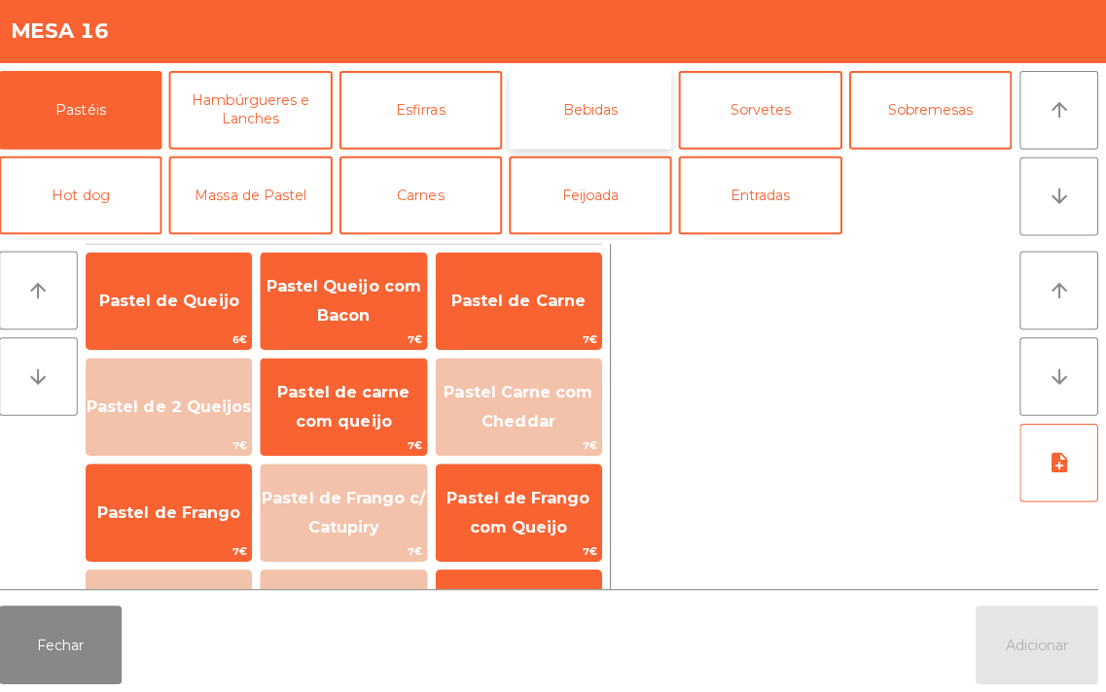
click at [593, 121] on button "Bebidas" at bounding box center [593, 115] width 161 height 78
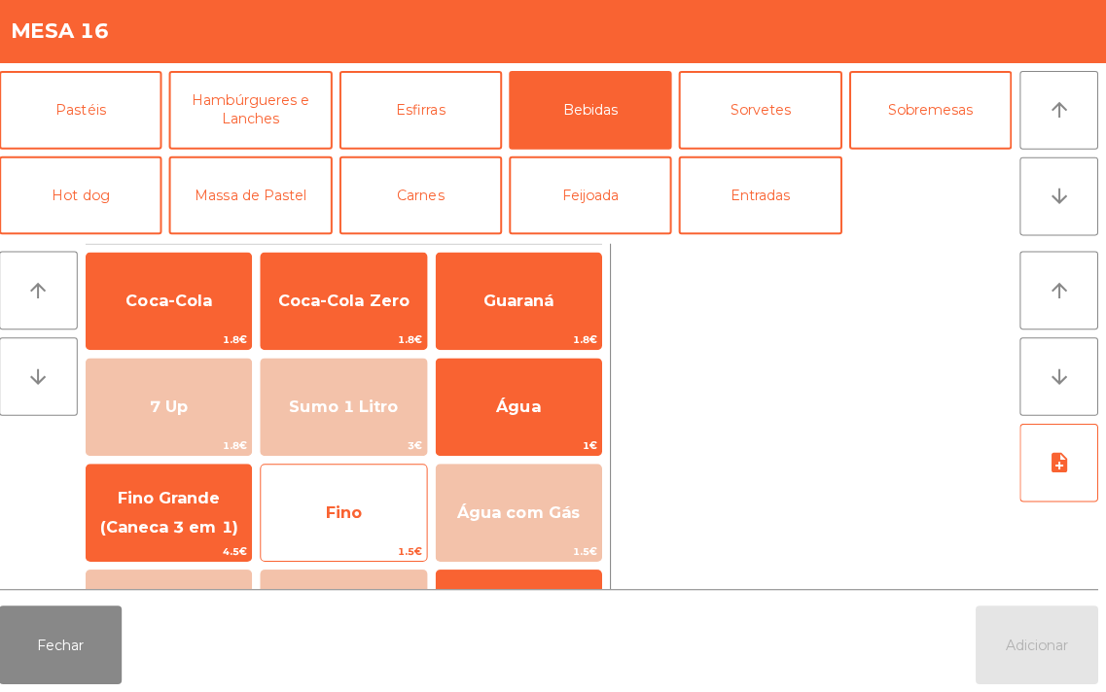
click at [355, 505] on span "Fino" at bounding box center [350, 514] width 36 height 18
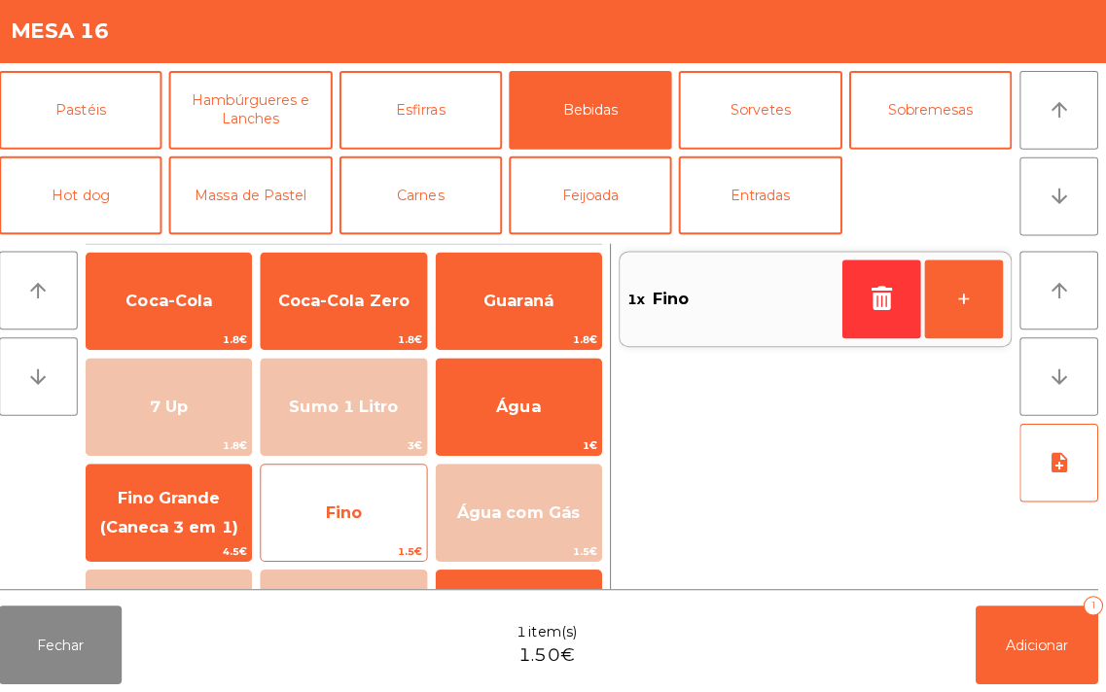
click at [362, 500] on span "Fino" at bounding box center [348, 514] width 163 height 53
click at [352, 507] on span "Fino" at bounding box center [350, 514] width 36 height 18
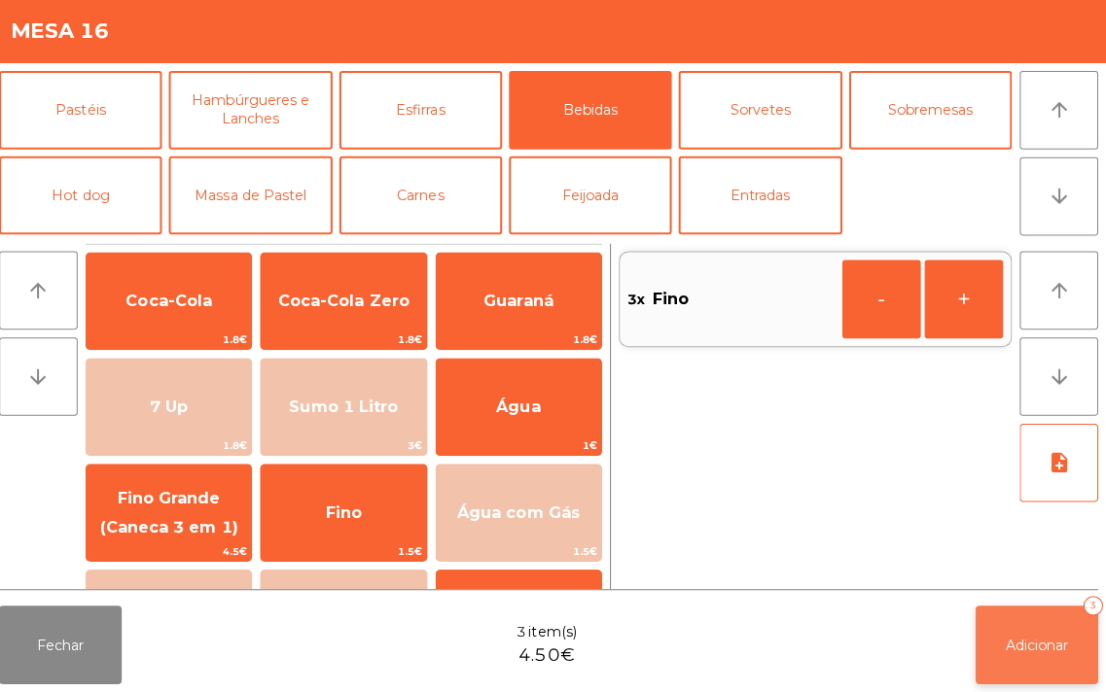
click at [1048, 673] on button "Adicionar 3" at bounding box center [1037, 646] width 122 height 78
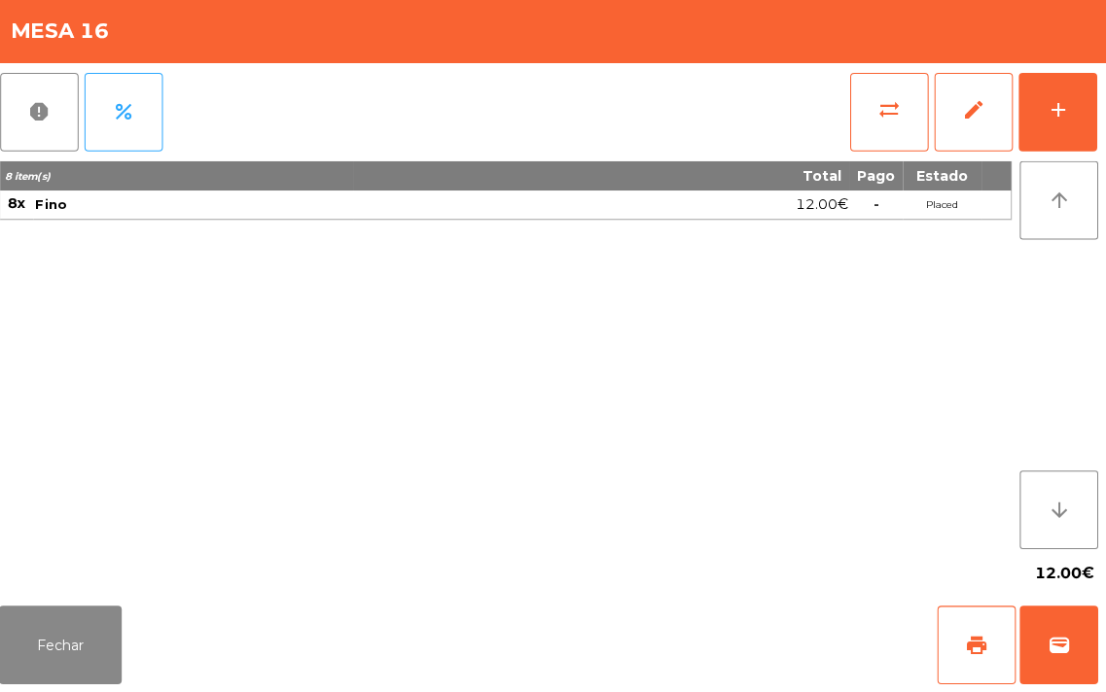
click at [439, 447] on div "8 item(s) Total Pago Estado 8x Fino 12.00€ - Placed" at bounding box center [510, 357] width 1005 height 385
